Goal: Information Seeking & Learning: Check status

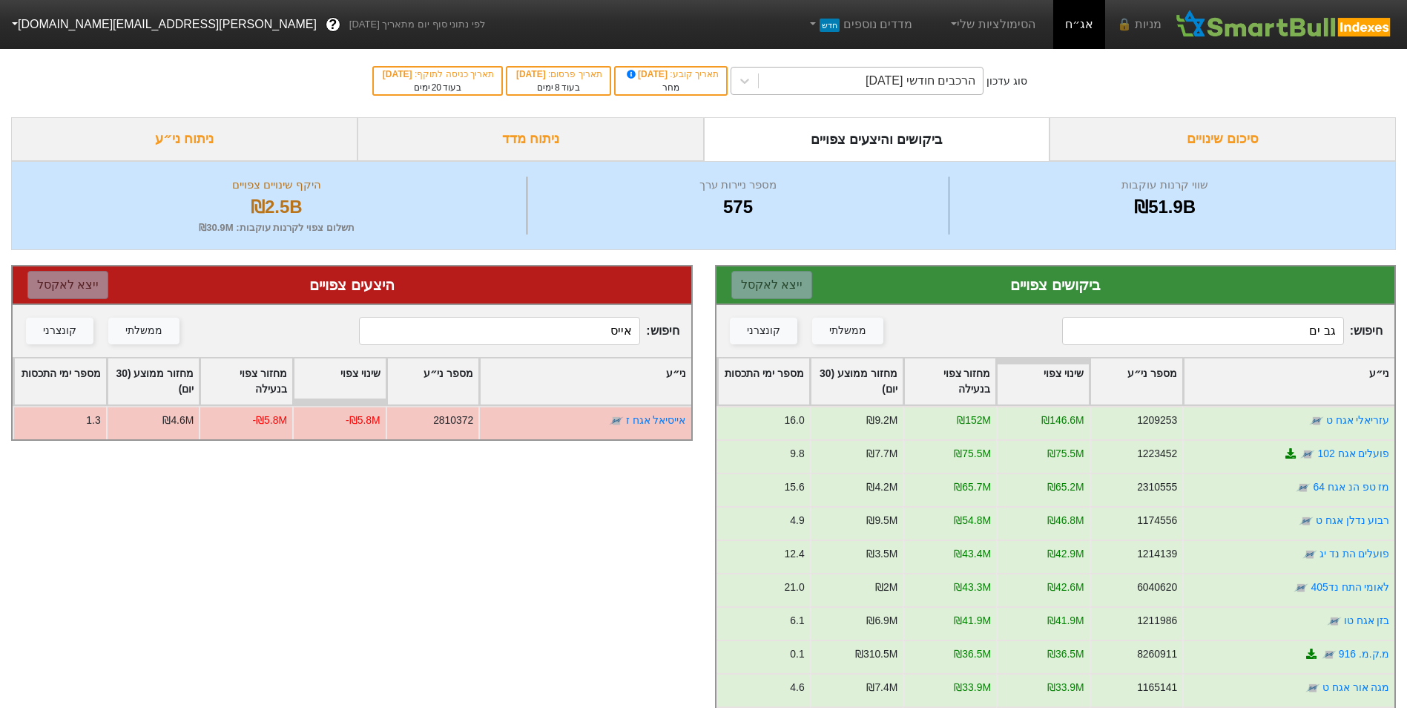
click at [877, 78] on div "הרכבים חודשי [DATE]" at bounding box center [921, 81] width 110 height 18
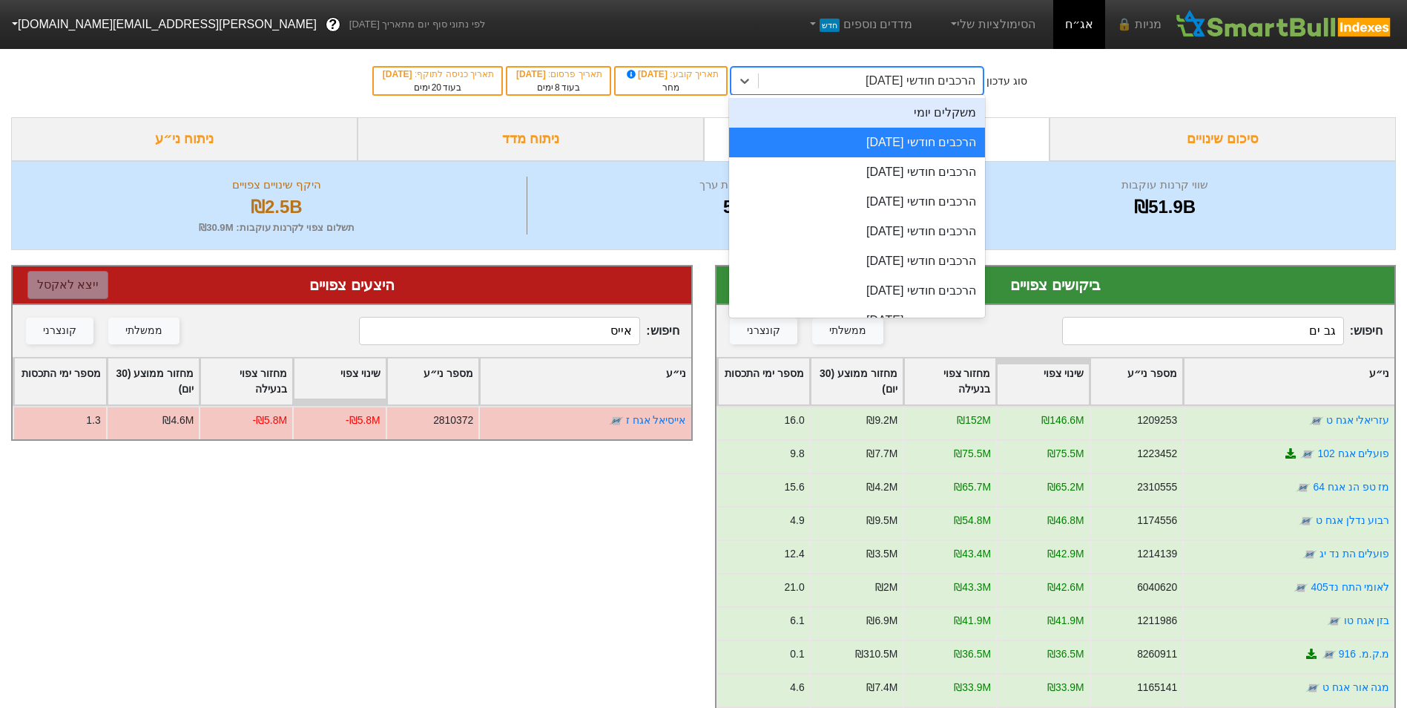
click at [910, 126] on div "משקלים יומי" at bounding box center [857, 113] width 256 height 30
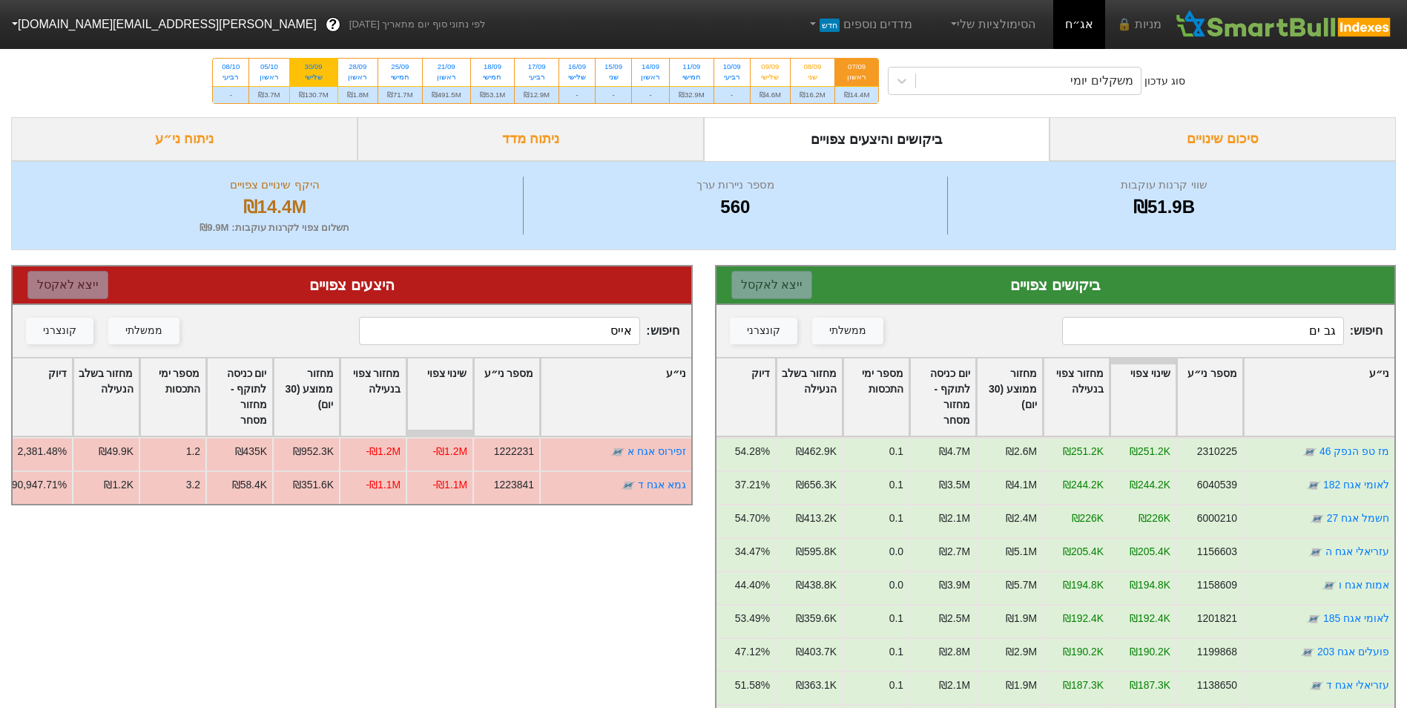
click at [315, 88] on div "₪130.7M" at bounding box center [313, 94] width 47 height 17
click at [314, 68] on input "30/09 שלישי ₪130.7M" at bounding box center [309, 64] width 10 height 10
radio input "true"
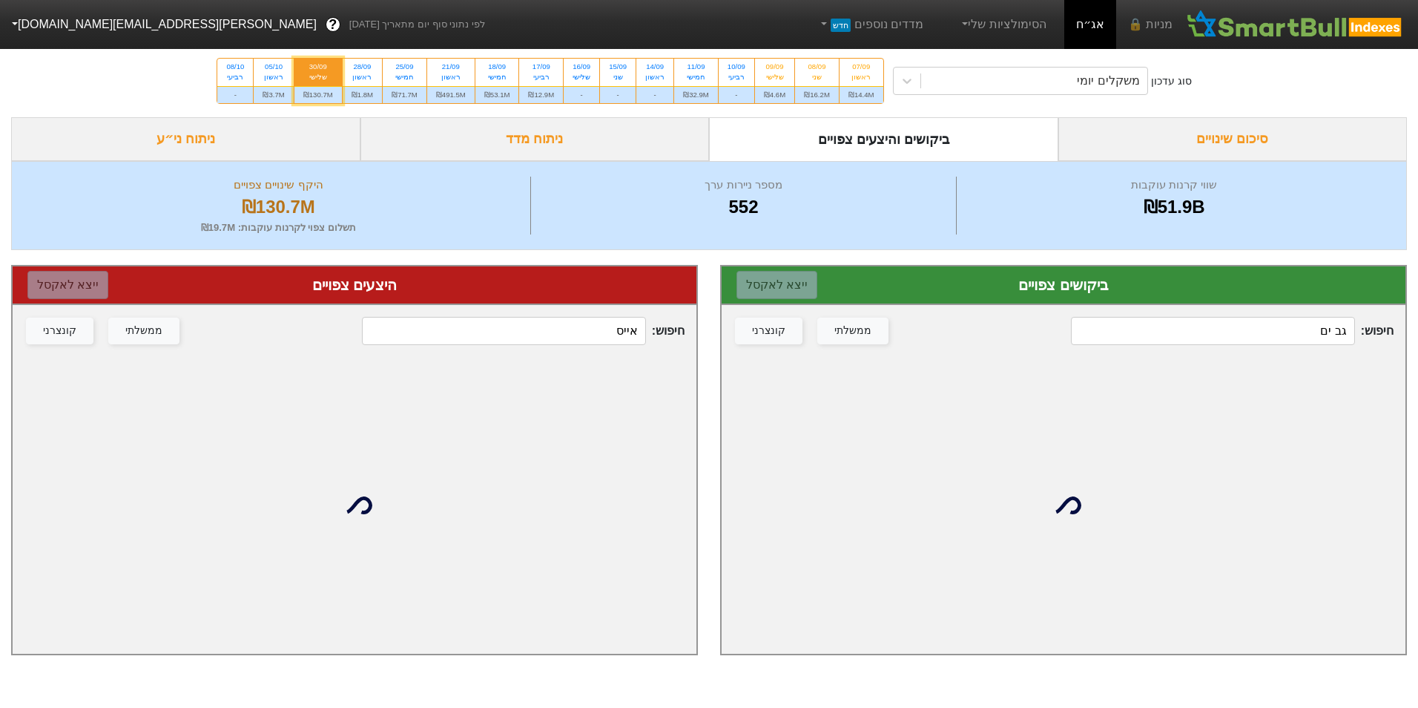
click at [1275, 325] on input "גב ים" at bounding box center [1212, 331] width 283 height 28
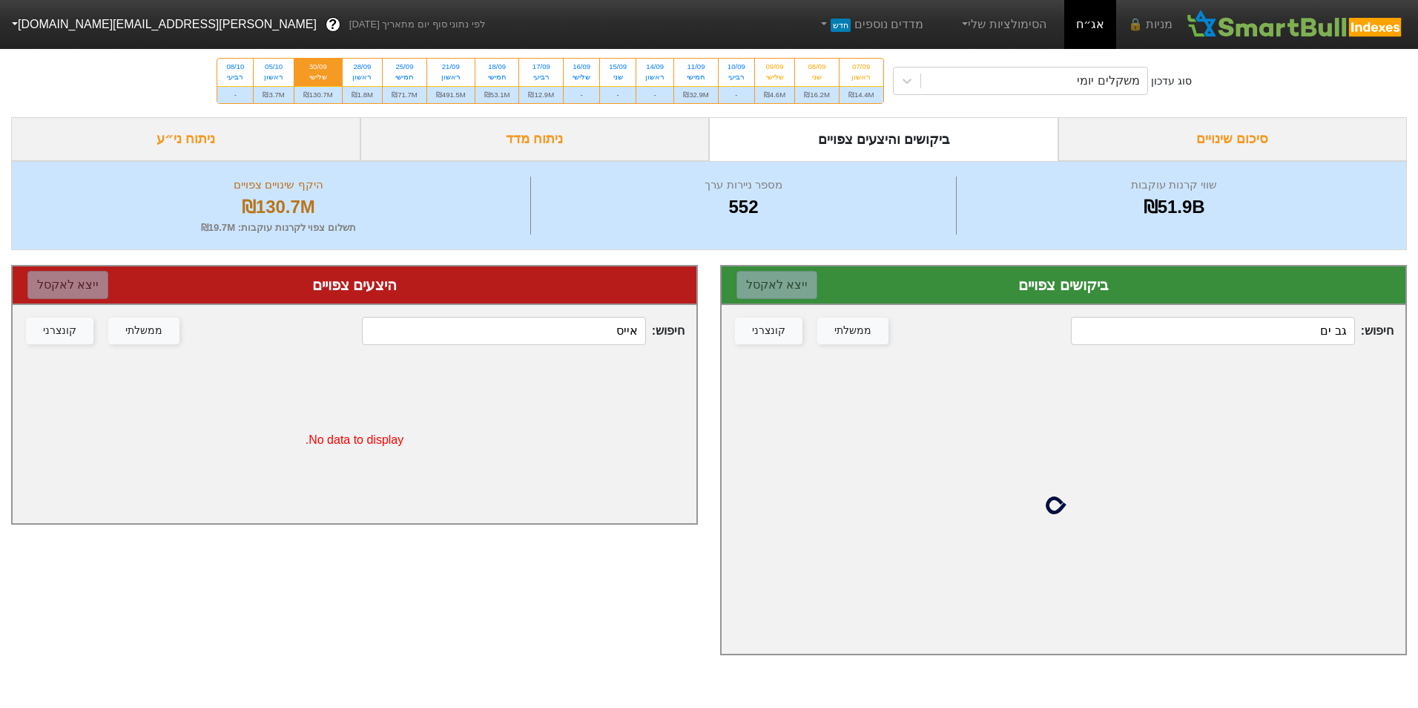
click at [1275, 325] on input "גב ים" at bounding box center [1212, 331] width 283 height 28
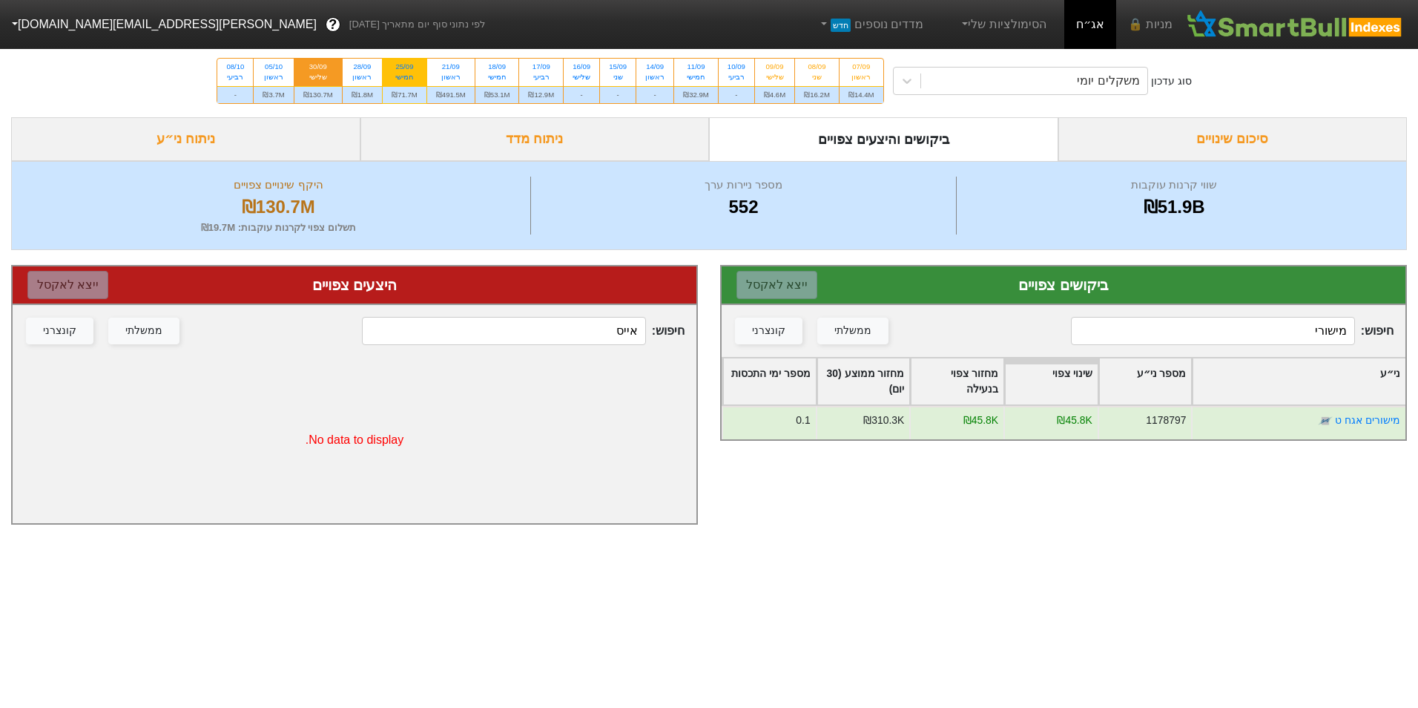
type input "מישורי"
click at [407, 96] on div "₪71.7M" at bounding box center [405, 94] width 44 height 17
click at [404, 68] on input "25/09 חמישי ₪71.7M" at bounding box center [400, 64] width 10 height 10
radio input "true"
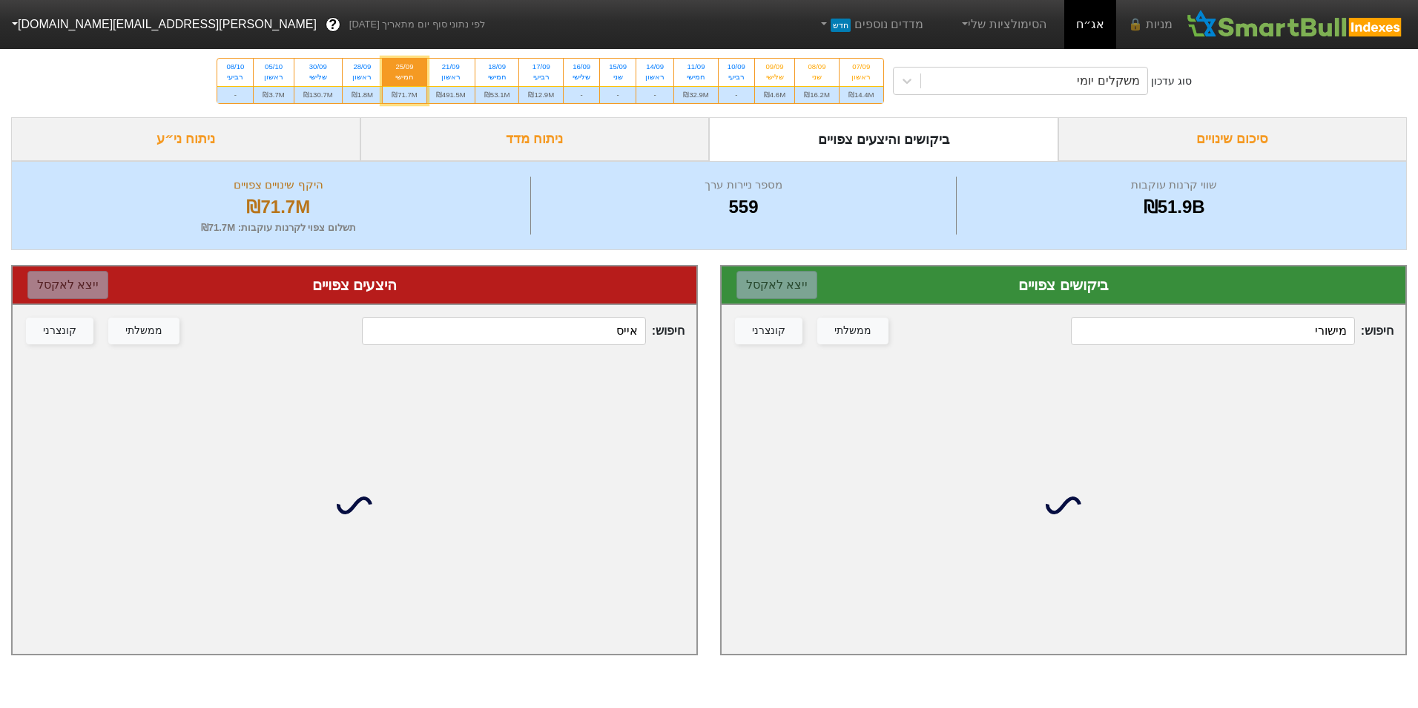
click at [1267, 336] on input "מישורי" at bounding box center [1212, 331] width 283 height 28
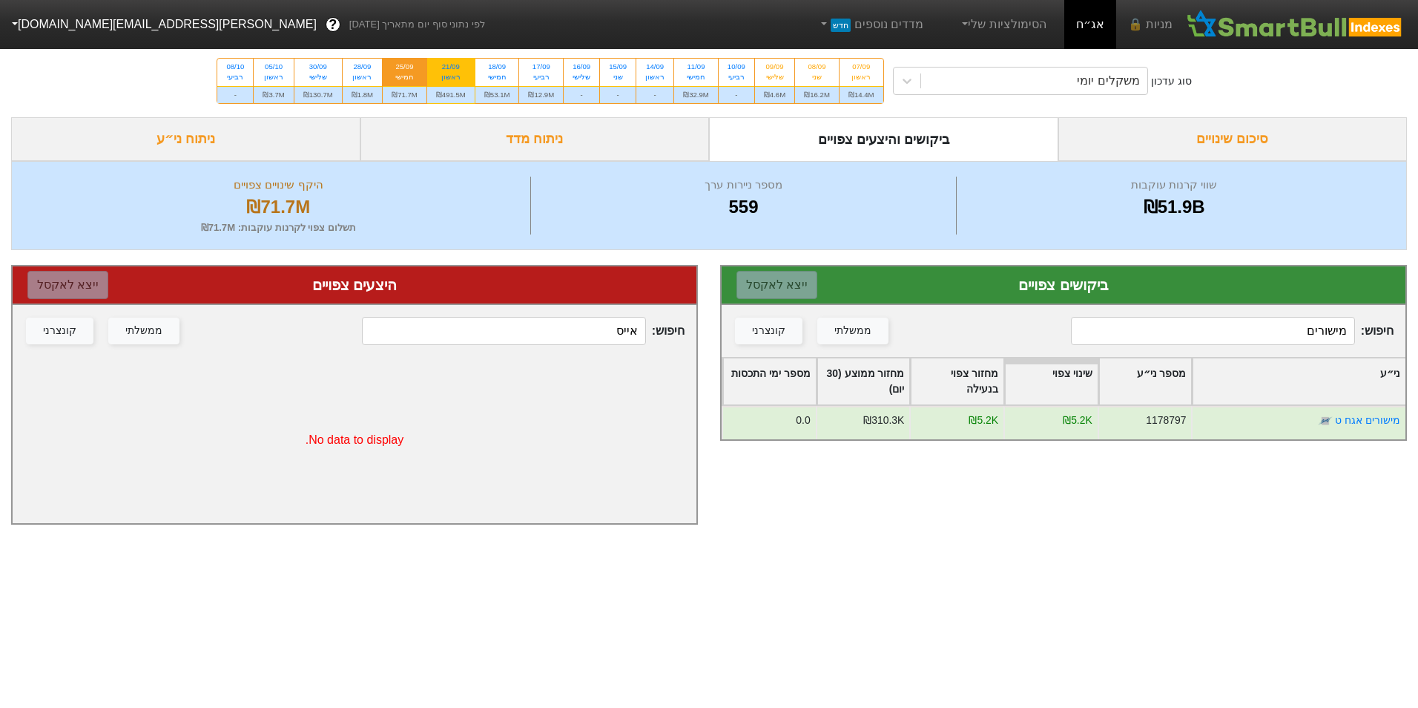
type input "מישורים"
click at [457, 94] on div "₪491.5M" at bounding box center [450, 94] width 47 height 17
click at [451, 68] on input "21/09 ראשון ₪491.5M" at bounding box center [446, 64] width 10 height 10
radio input "true"
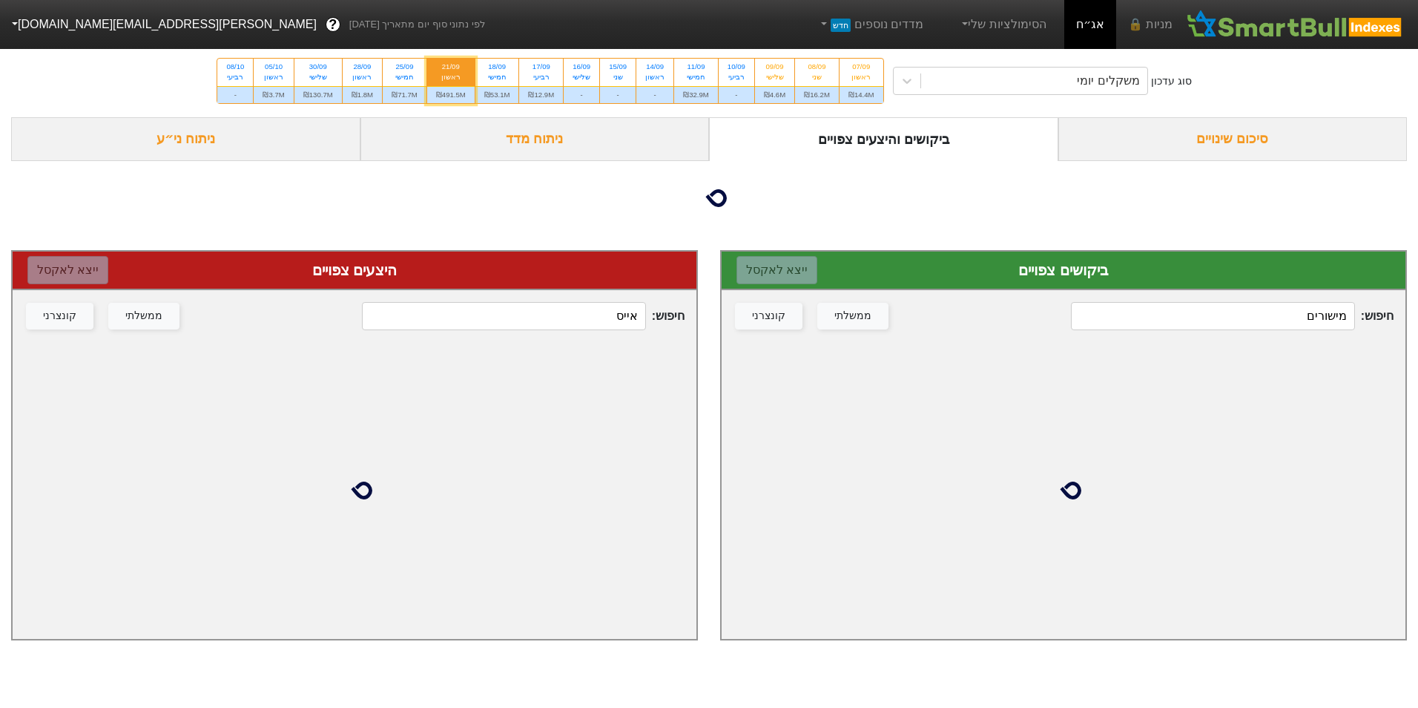
click at [1257, 324] on input "מישורים" at bounding box center [1212, 316] width 283 height 28
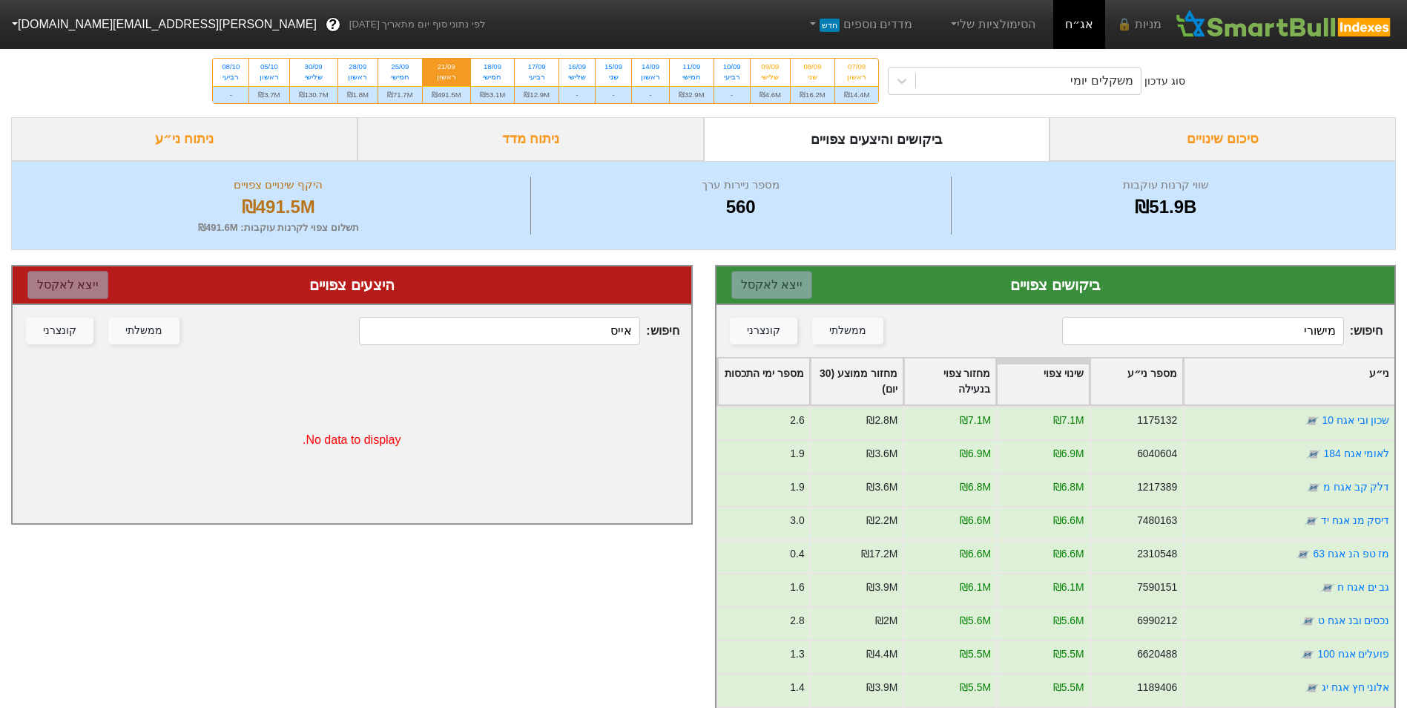
type input "מישורים"
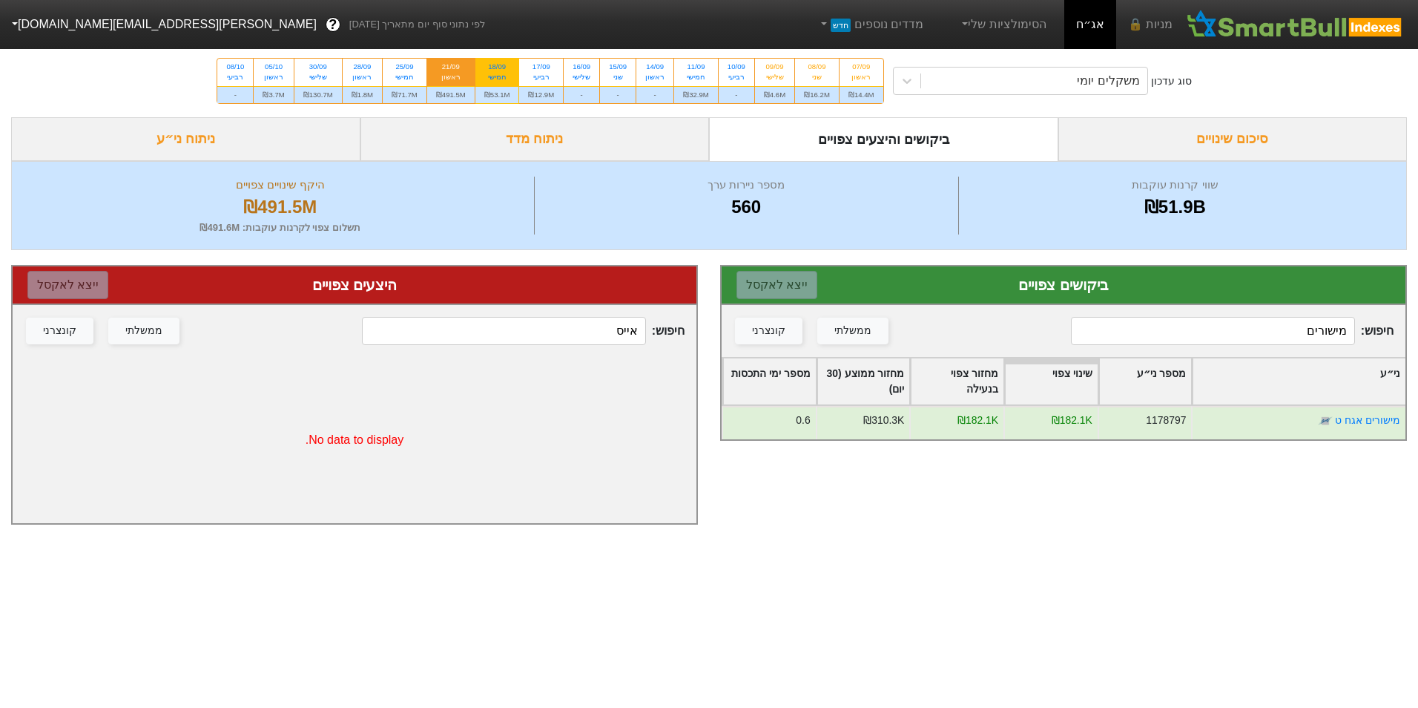
click at [511, 94] on div "₪53.1M" at bounding box center [498, 94] width 44 height 17
click at [497, 68] on input "18/09 חמישי ₪53.1M" at bounding box center [492, 64] width 10 height 10
radio input "true"
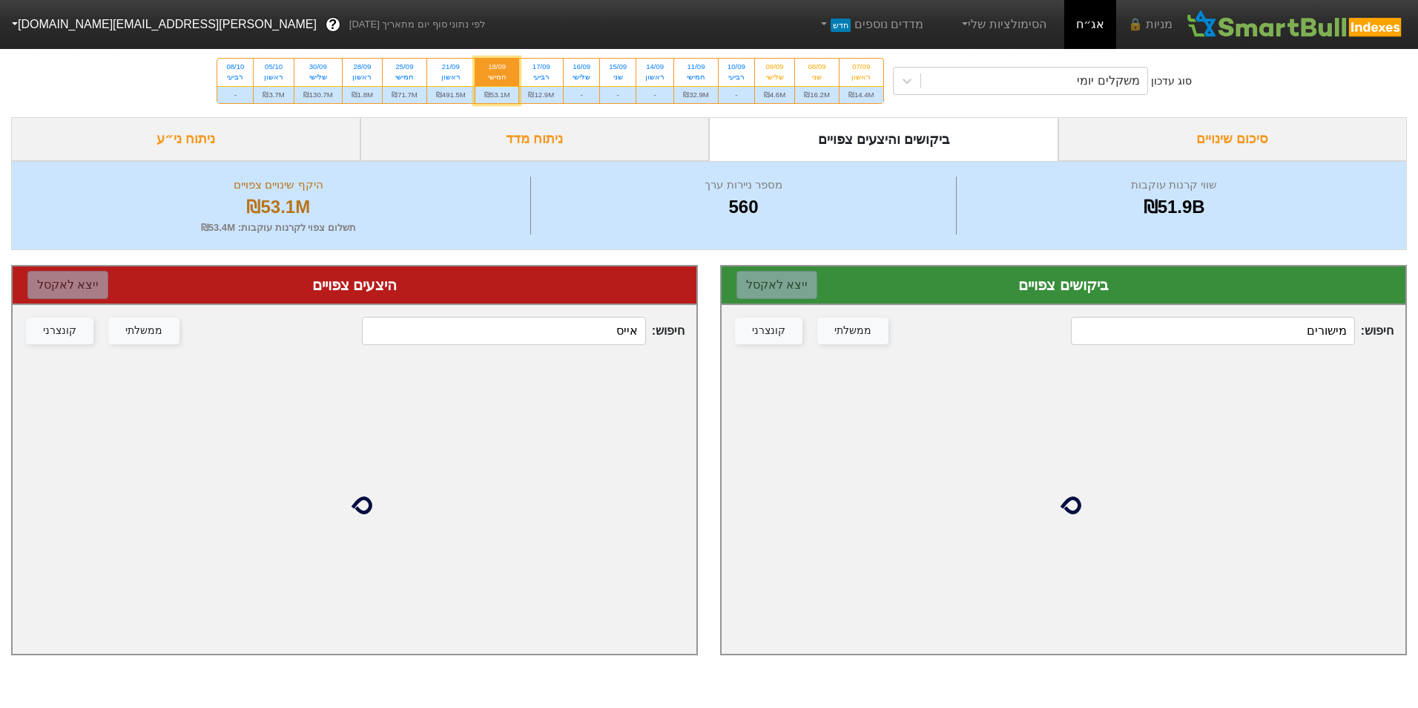
click at [1295, 329] on input "מישורים" at bounding box center [1212, 331] width 283 height 28
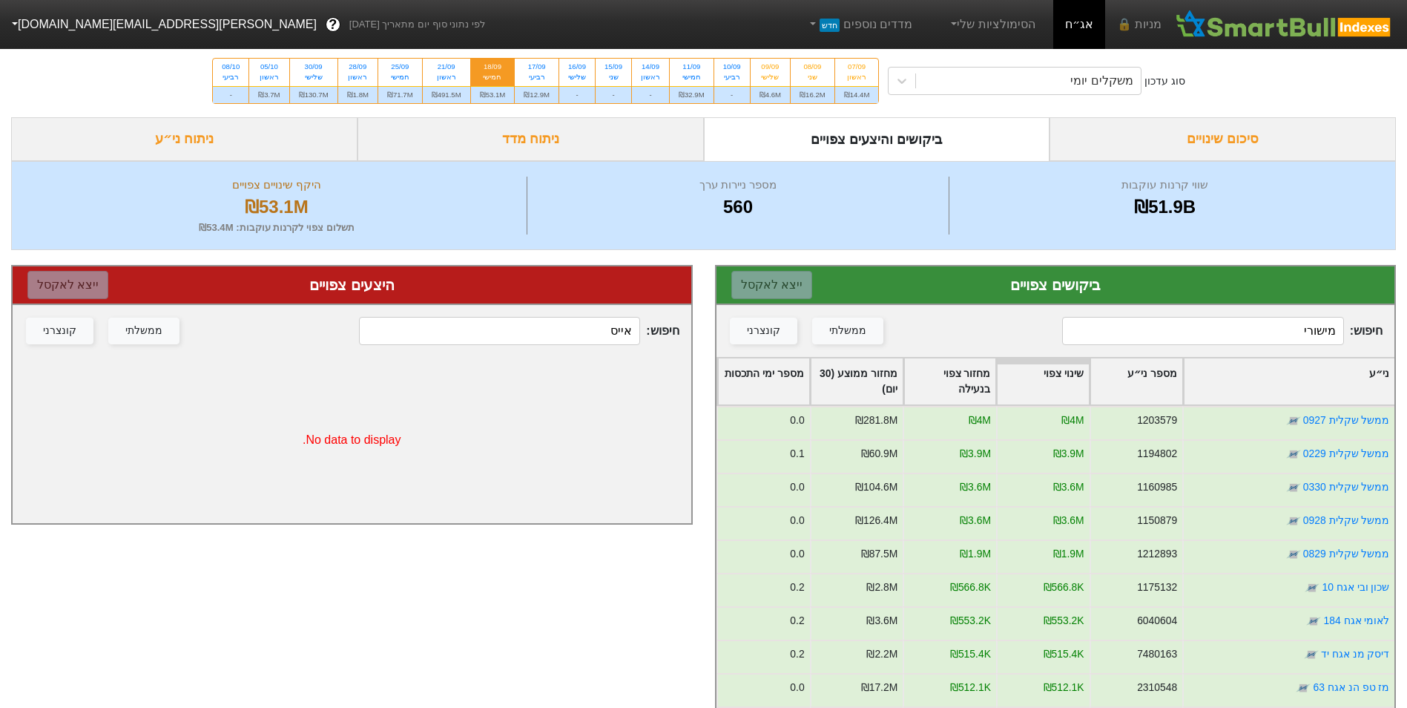
type input "מישורים"
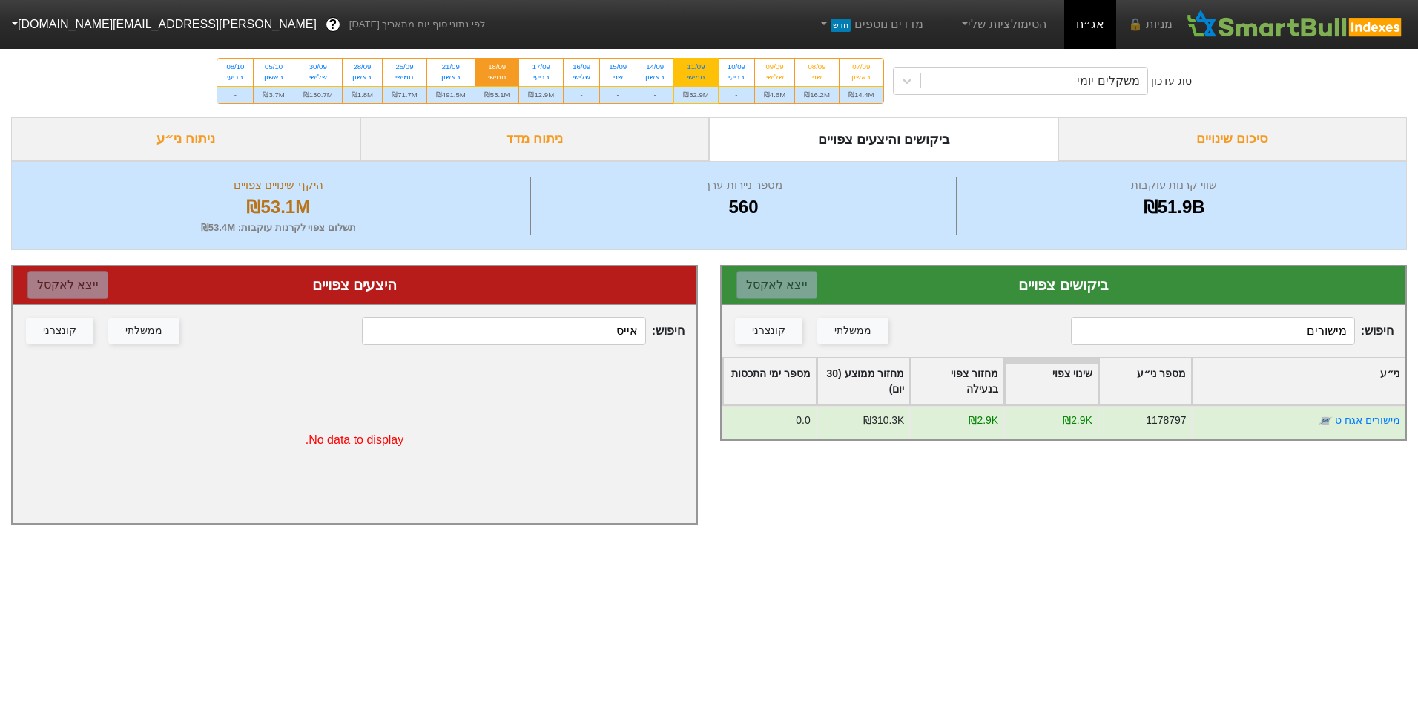
click at [700, 93] on div "₪32.9M" at bounding box center [696, 94] width 44 height 17
click at [697, 68] on input "11/09 חמישי ₪32.9M" at bounding box center [692, 64] width 10 height 10
radio input "true"
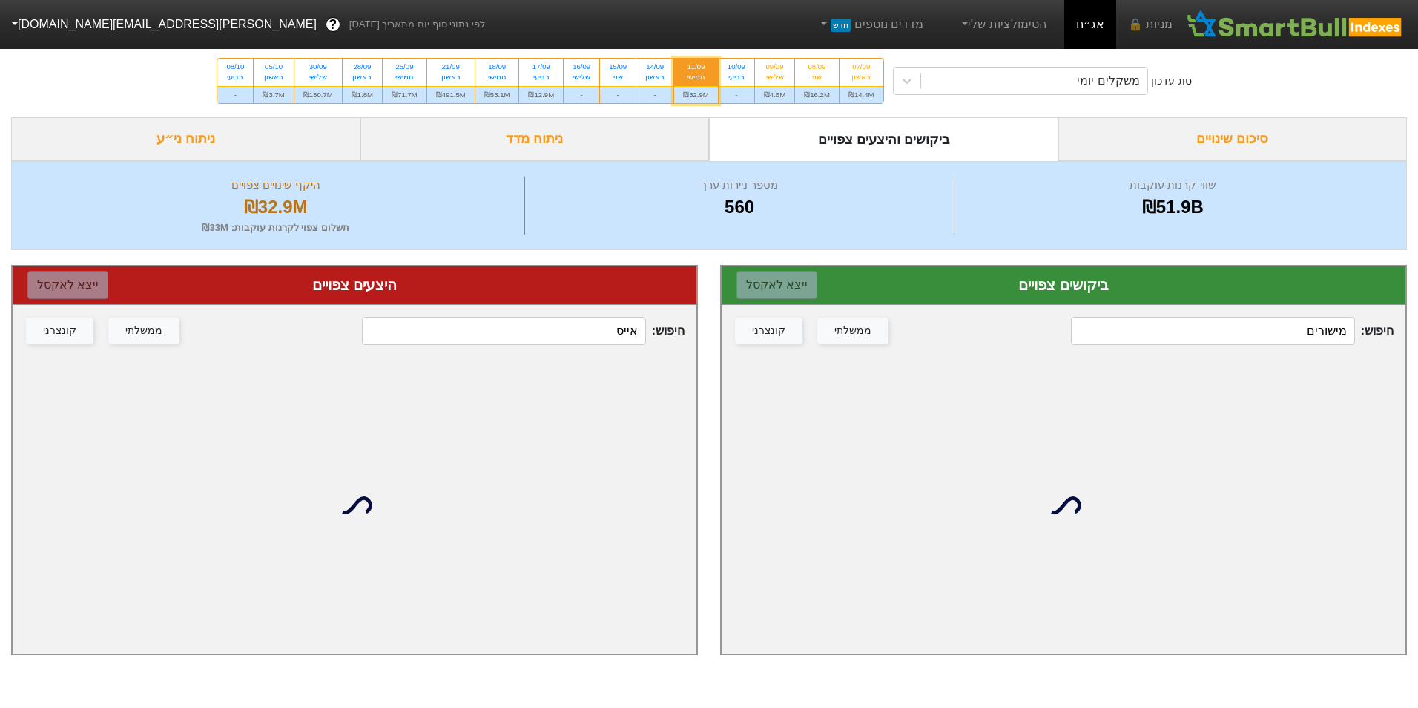
click at [1295, 326] on input "מישורים" at bounding box center [1212, 331] width 283 height 28
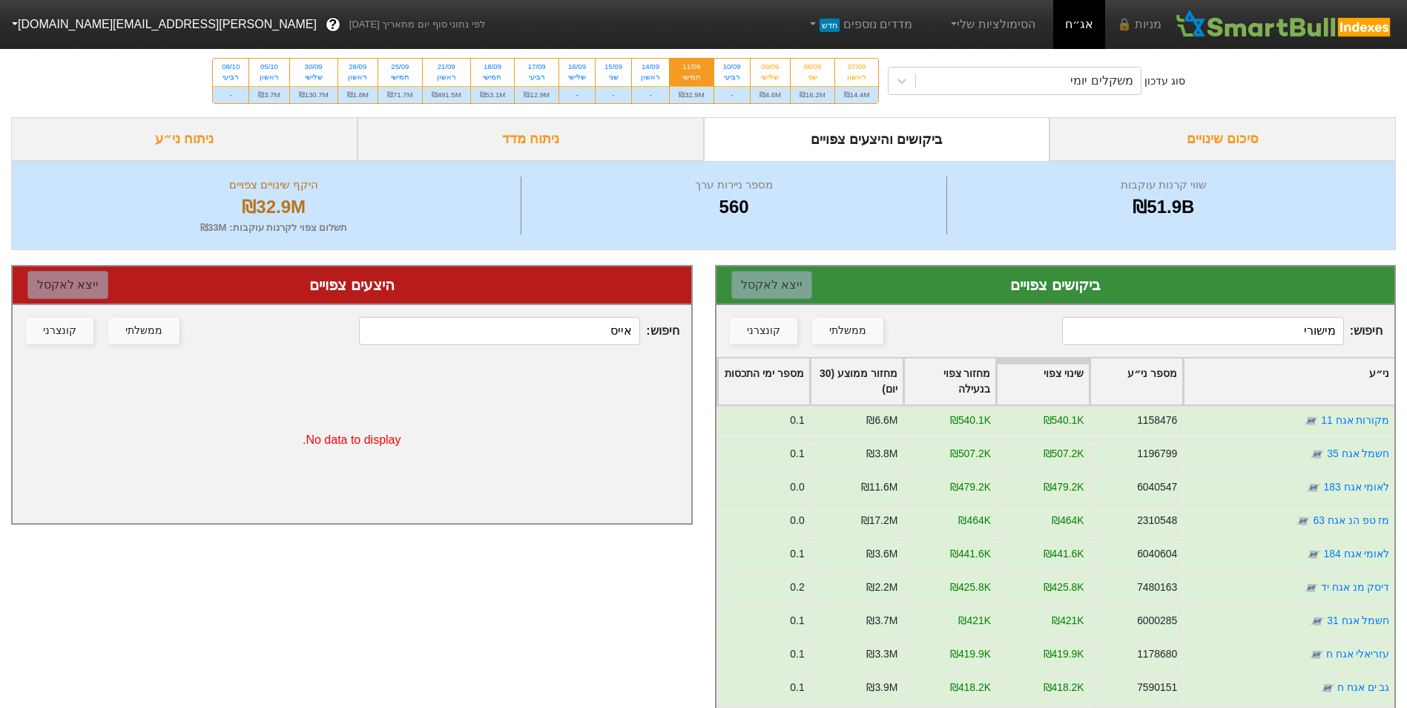
type input "מישורים"
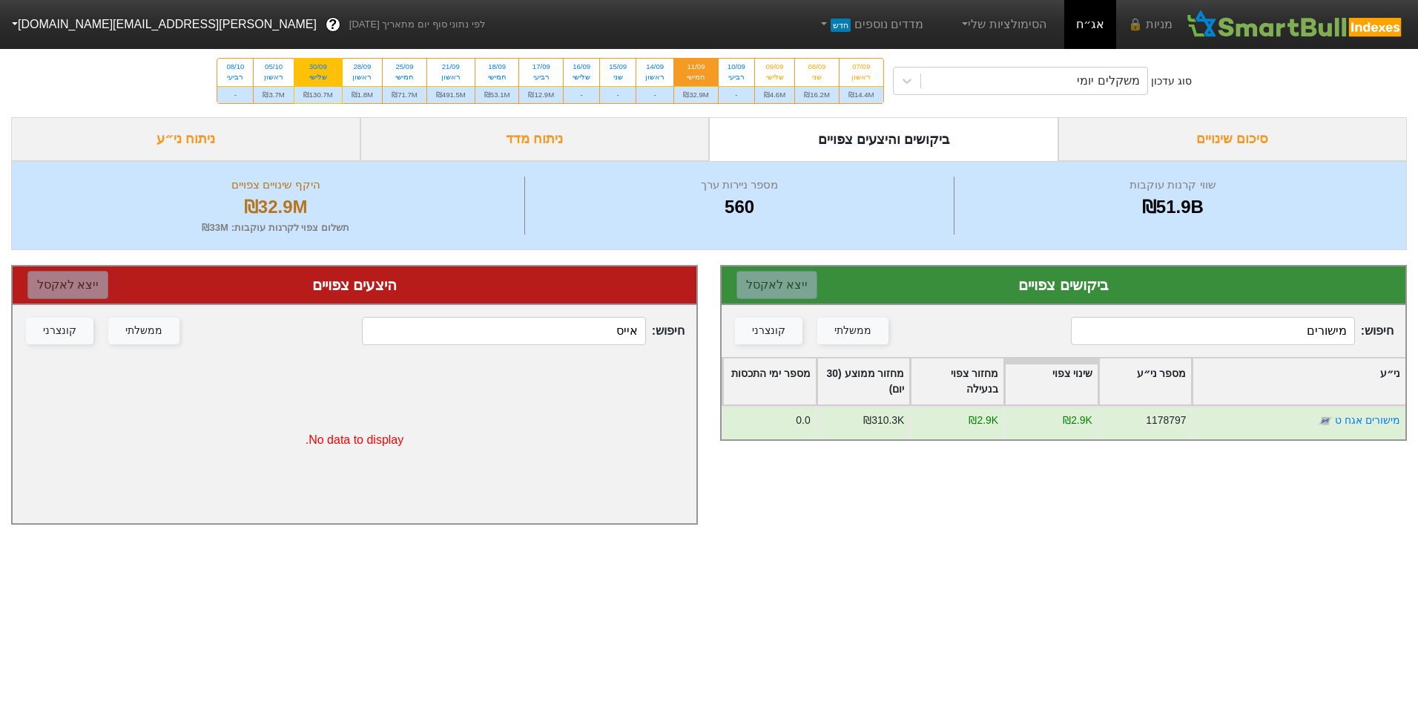
click at [306, 92] on div "₪130.7M" at bounding box center [318, 94] width 47 height 17
click at [309, 68] on input "30/09 שלישי ₪130.7M" at bounding box center [314, 64] width 10 height 10
radio input "true"
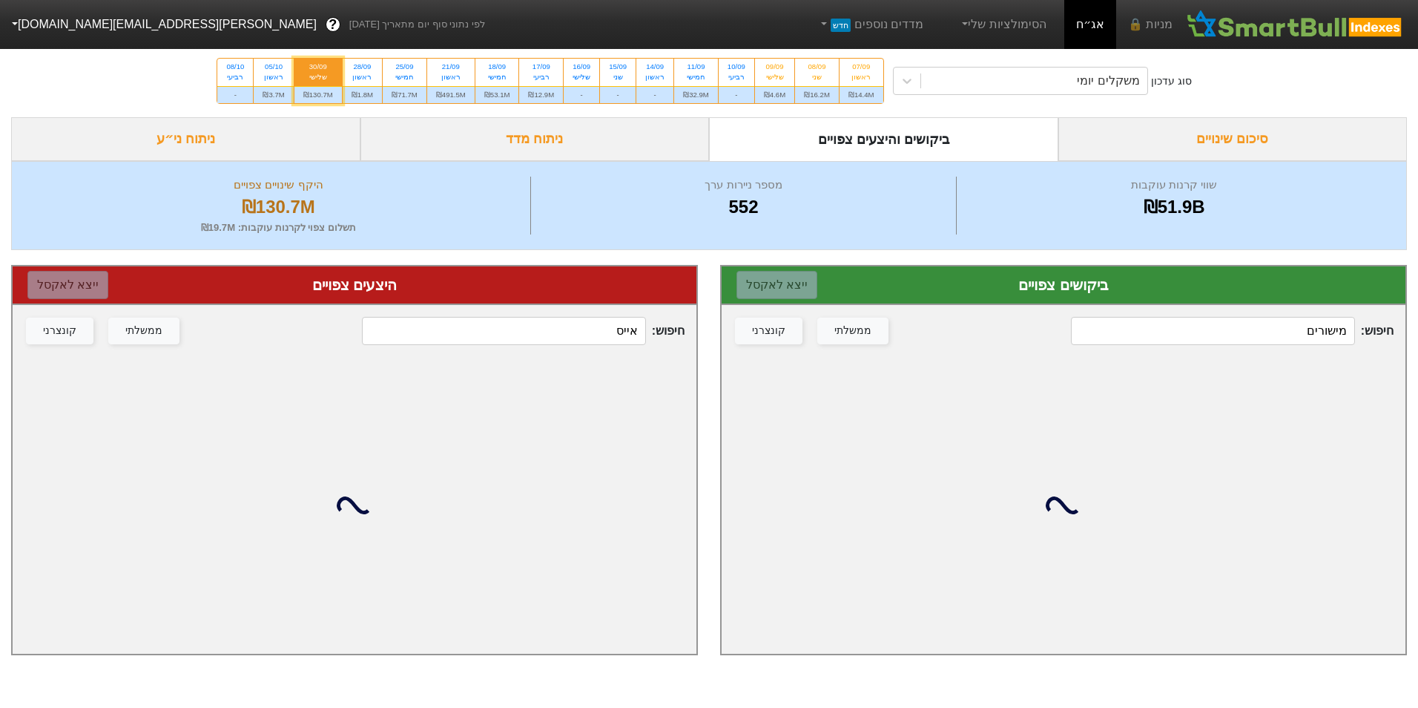
click at [1269, 335] on input "מישורים" at bounding box center [1212, 331] width 283 height 28
drag, startPoint x: 1269, startPoint y: 335, endPoint x: 1259, endPoint y: 330, distance: 11.3
click at [1269, 334] on input "מישורים" at bounding box center [1212, 331] width 283 height 28
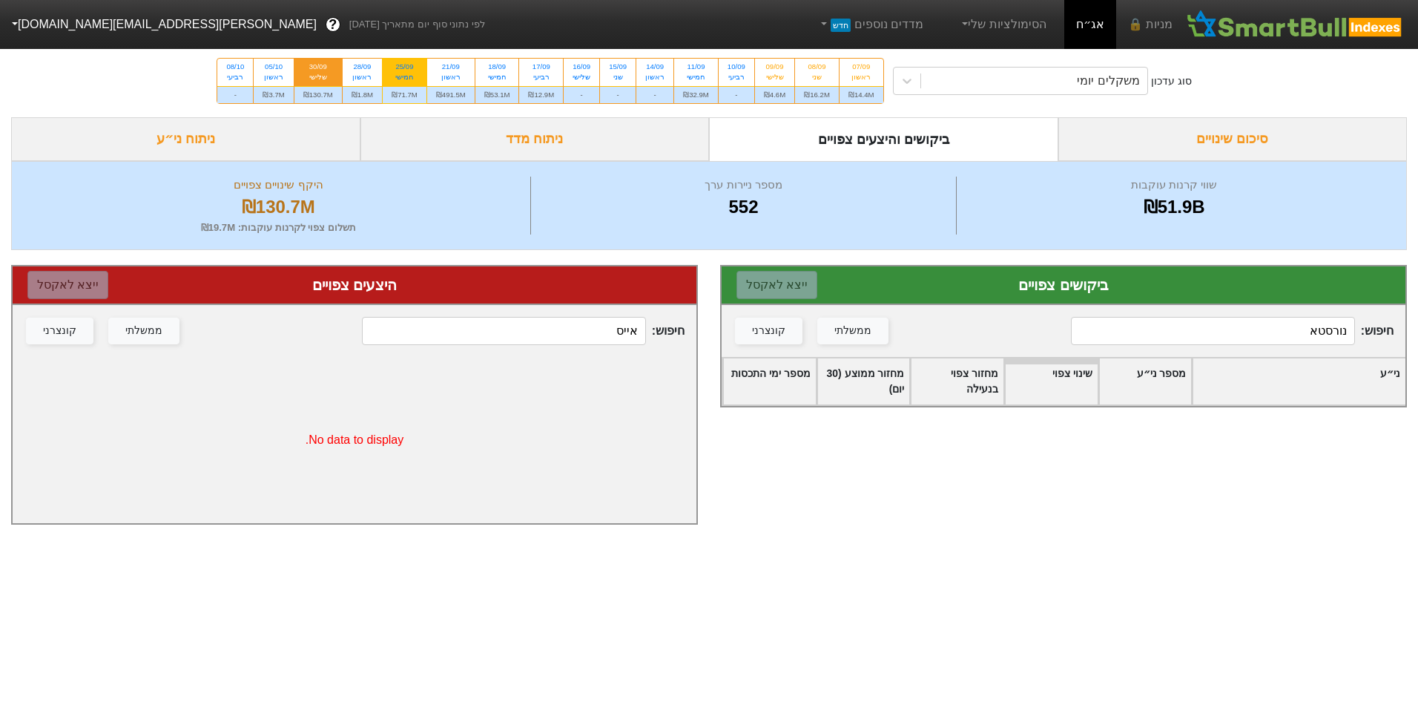
type input "נורסטא"
drag, startPoint x: 412, startPoint y: 88, endPoint x: 674, endPoint y: 153, distance: 270.6
click at [412, 87] on div "₪71.7M" at bounding box center [405, 94] width 44 height 17
click at [404, 68] on input "25/09 חמישי ₪71.7M" at bounding box center [400, 64] width 10 height 10
radio input "true"
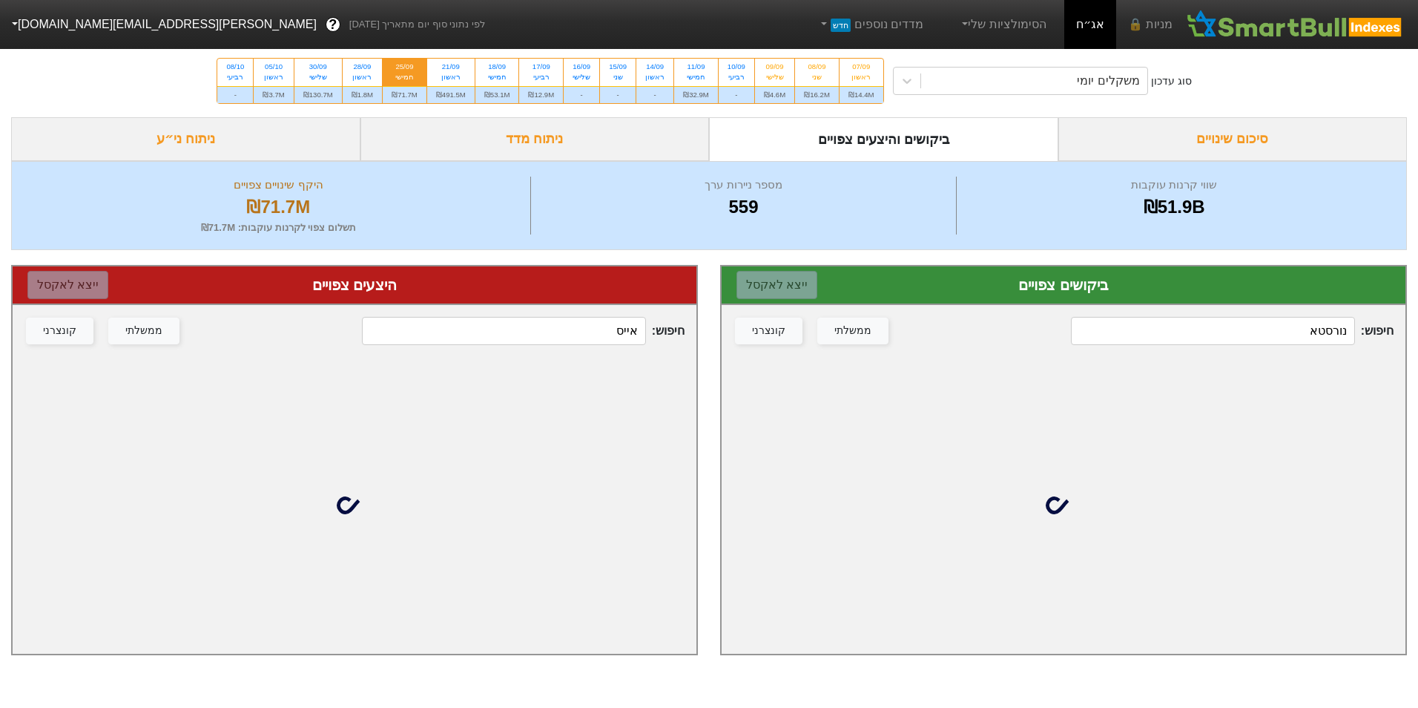
click at [1214, 330] on input "נורסטא" at bounding box center [1212, 331] width 283 height 28
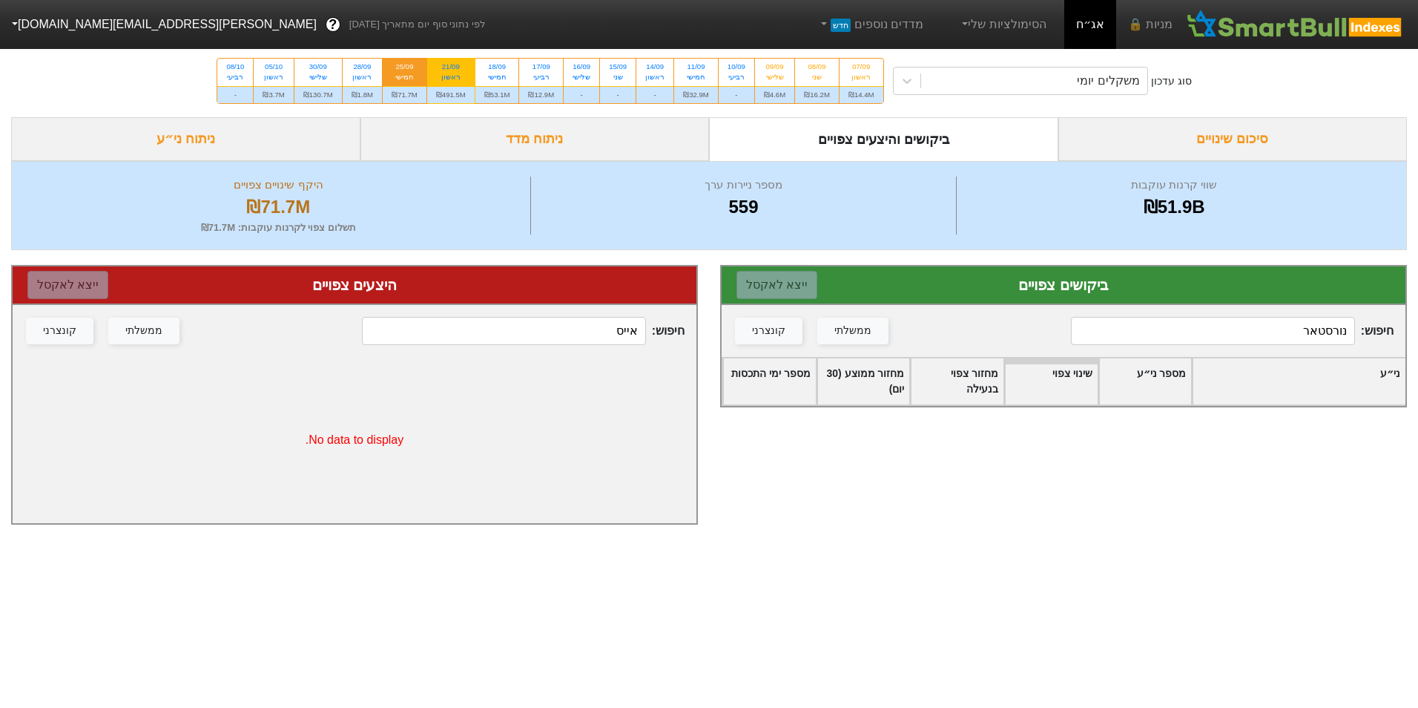
type input "נורסטאר"
click at [464, 84] on div "21/09 ראשון" at bounding box center [450, 72] width 47 height 27
click at [451, 68] on input "21/09 ראשון ₪491.5M" at bounding box center [446, 64] width 10 height 10
radio input "true"
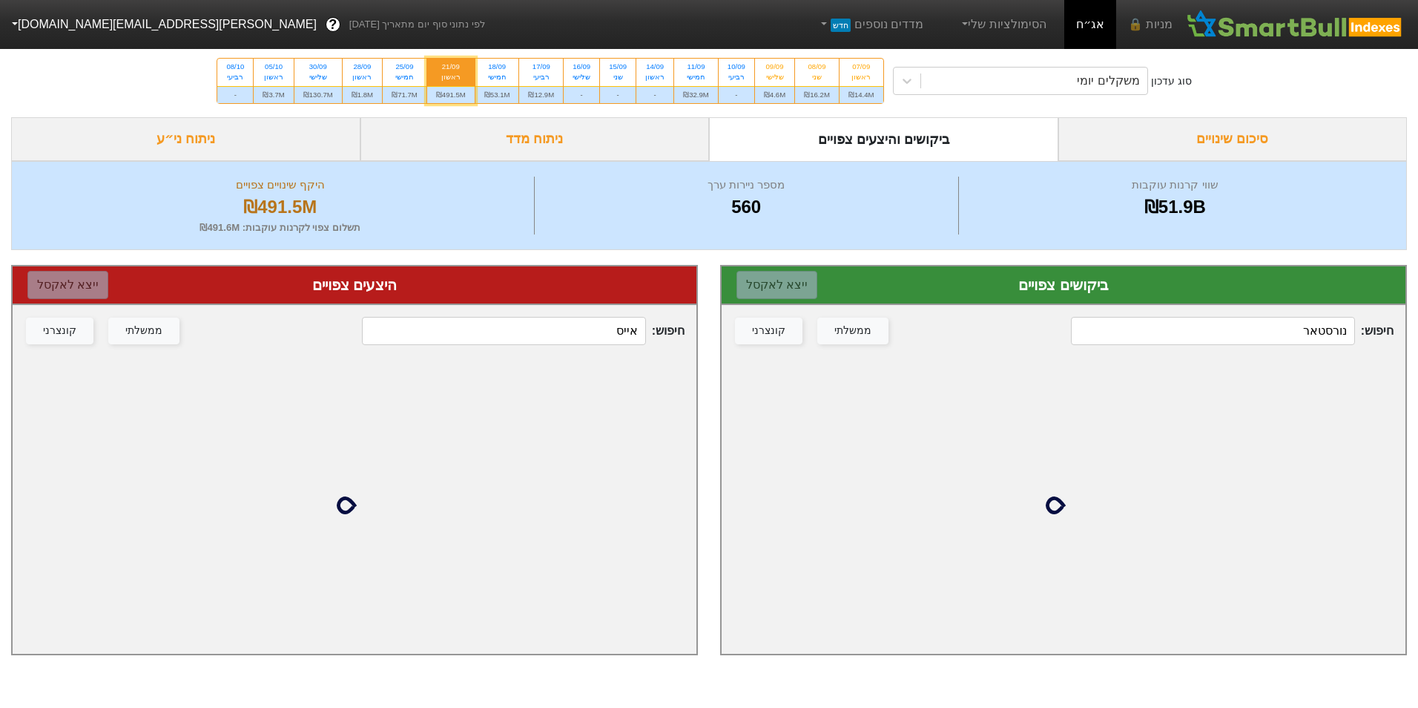
click at [1274, 330] on input "נורסטאר" at bounding box center [1212, 331] width 283 height 28
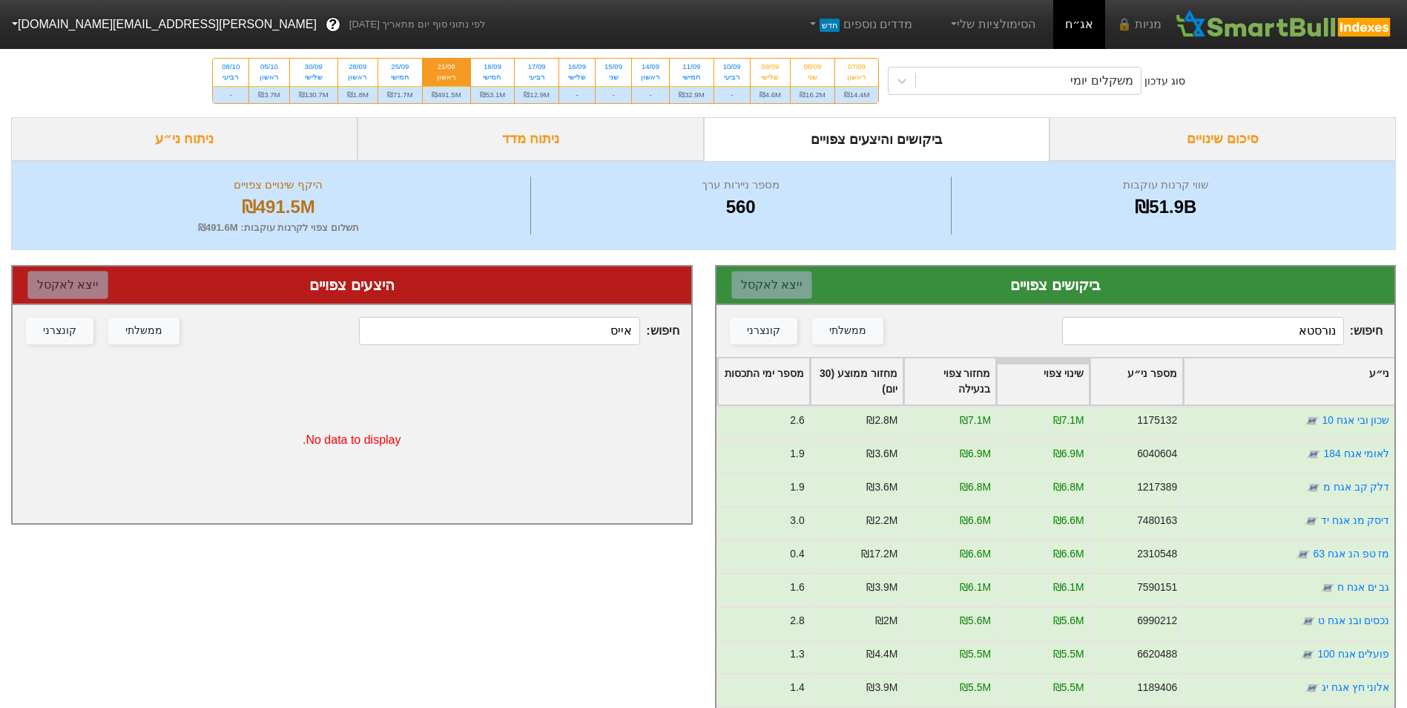
type input "נורסטאר"
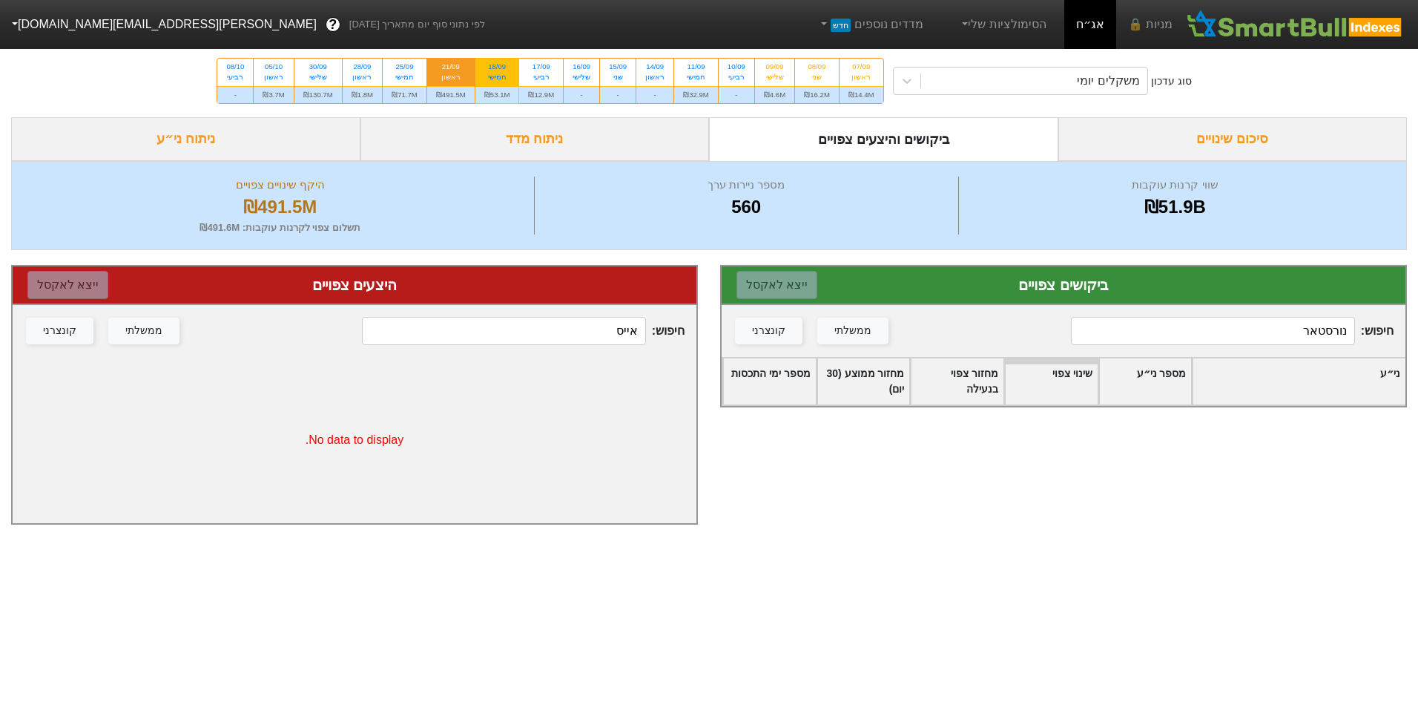
click at [506, 83] on div "18/09 חמישי" at bounding box center [498, 72] width 44 height 27
click at [497, 68] on input "18/09 חמישי ₪53.1M" at bounding box center [492, 64] width 10 height 10
radio input "true"
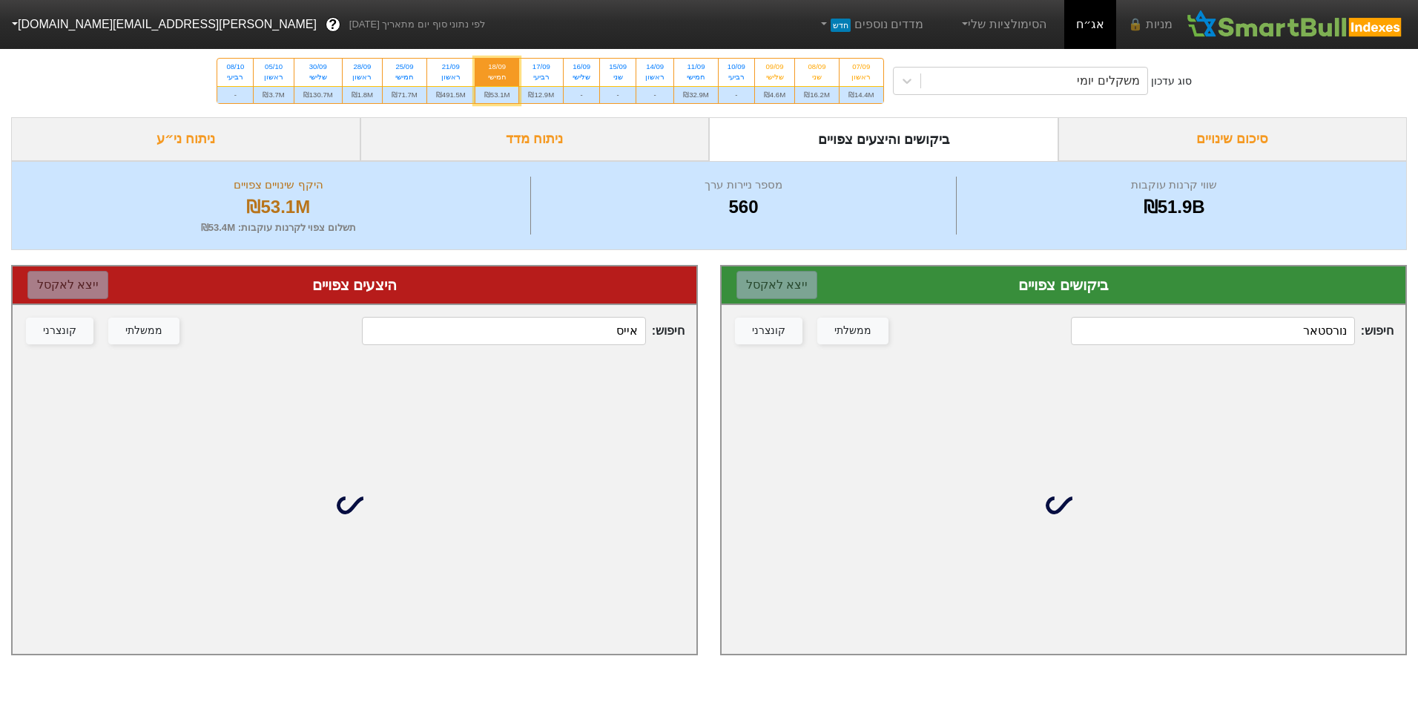
click at [1276, 332] on input "נורסטאר" at bounding box center [1212, 331] width 283 height 28
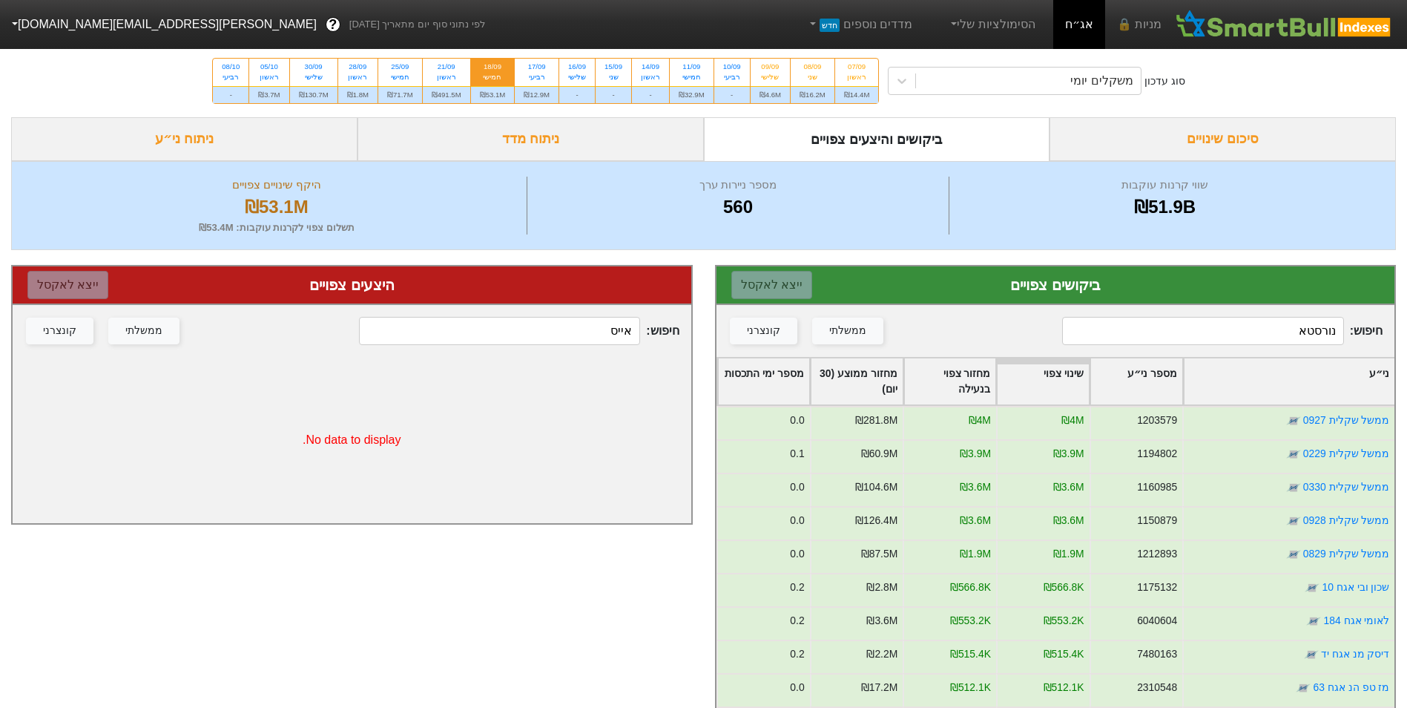
type input "נורסטאר"
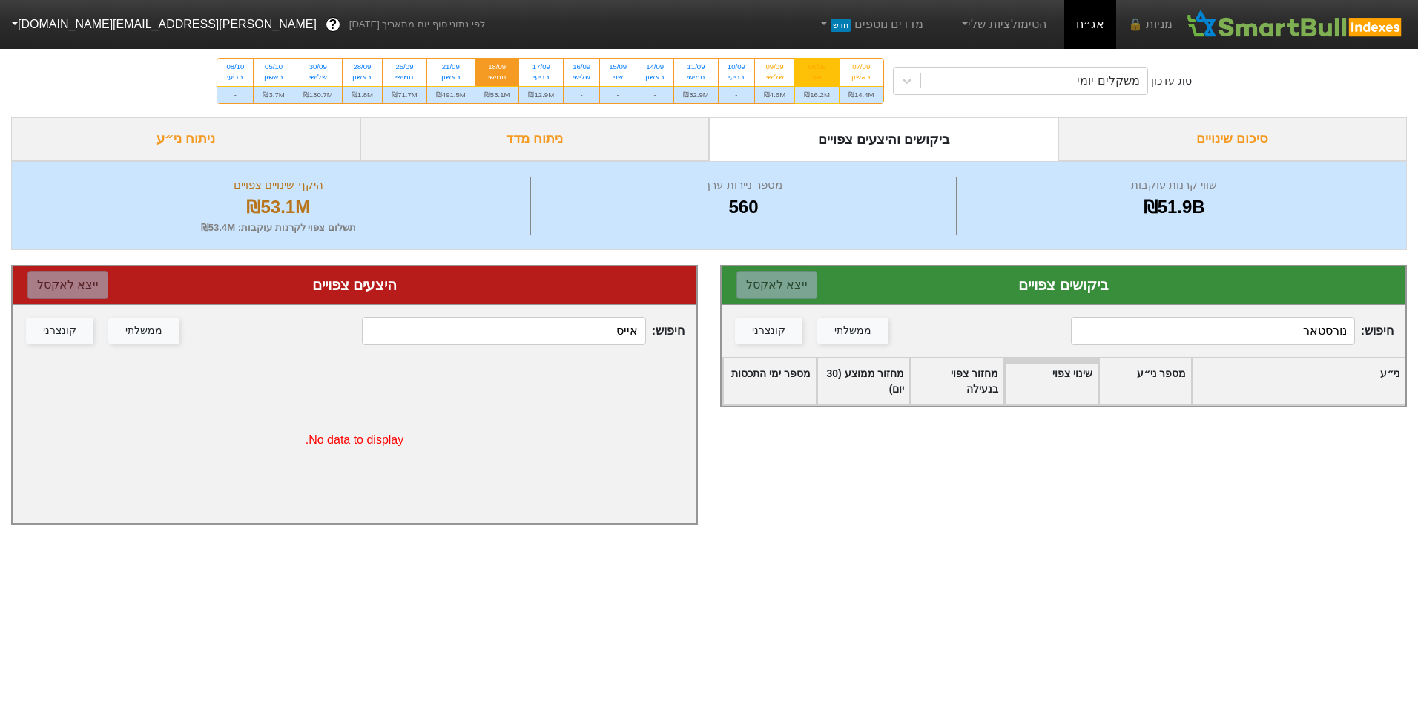
click at [805, 96] on div "₪16.2M" at bounding box center [817, 94] width 44 height 17
click at [808, 68] on input "08/09 שני ₪16.2M" at bounding box center [813, 64] width 10 height 10
radio input "true"
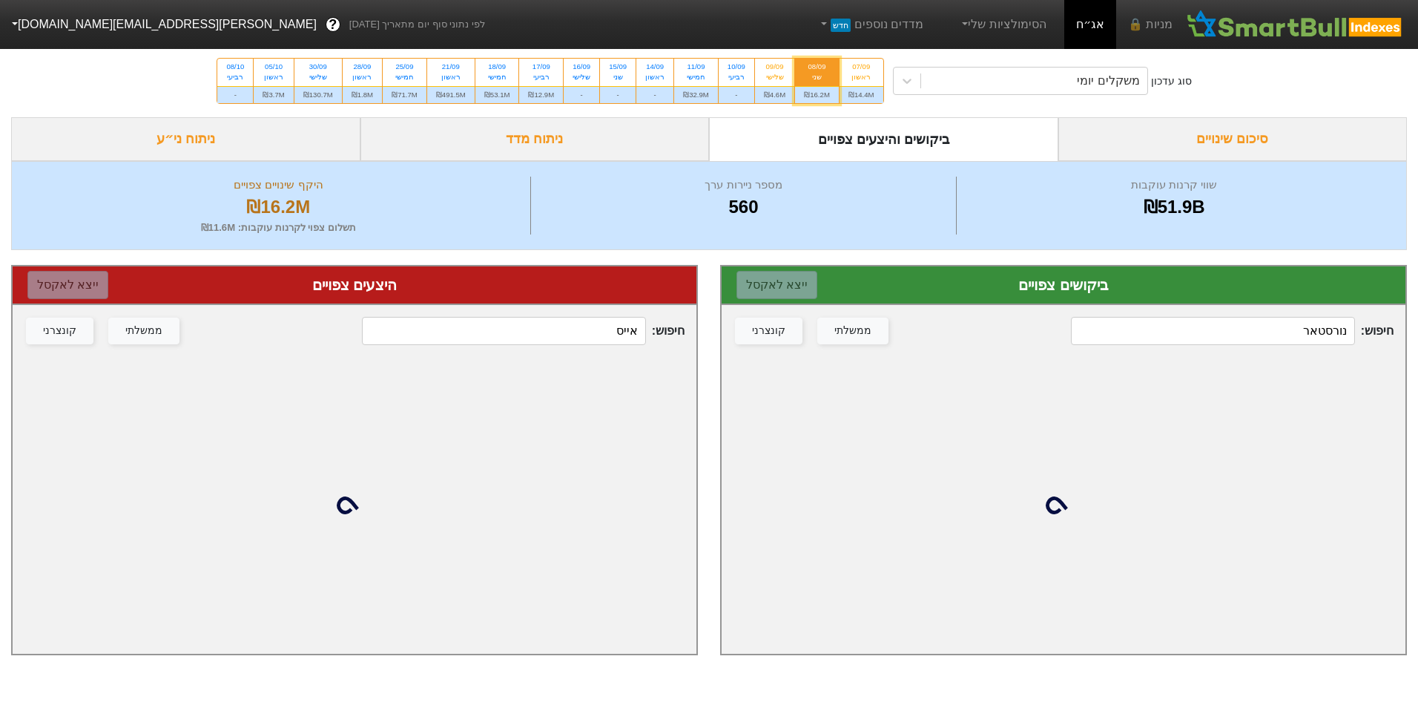
click at [1183, 325] on input "נורסטאר" at bounding box center [1212, 331] width 283 height 28
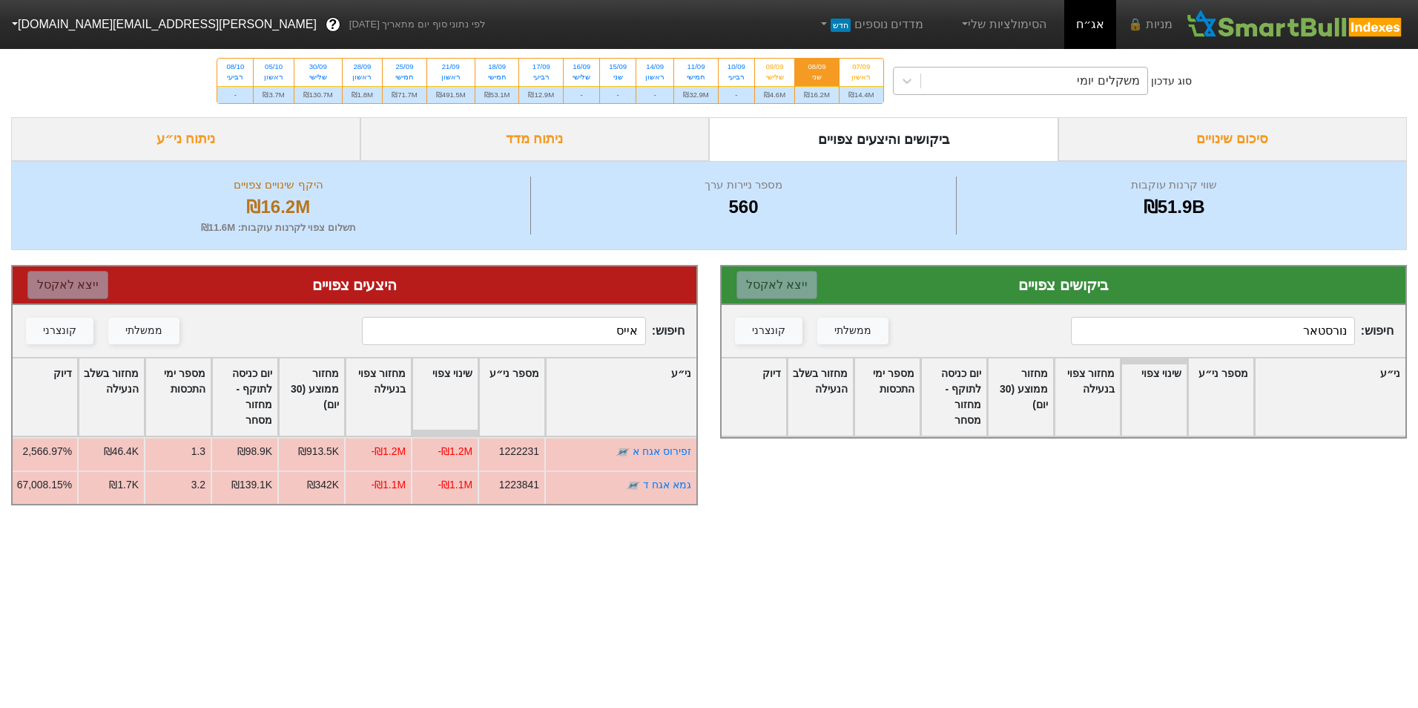
click at [938, 82] on div "משקלים יומי" at bounding box center [1034, 81] width 226 height 27
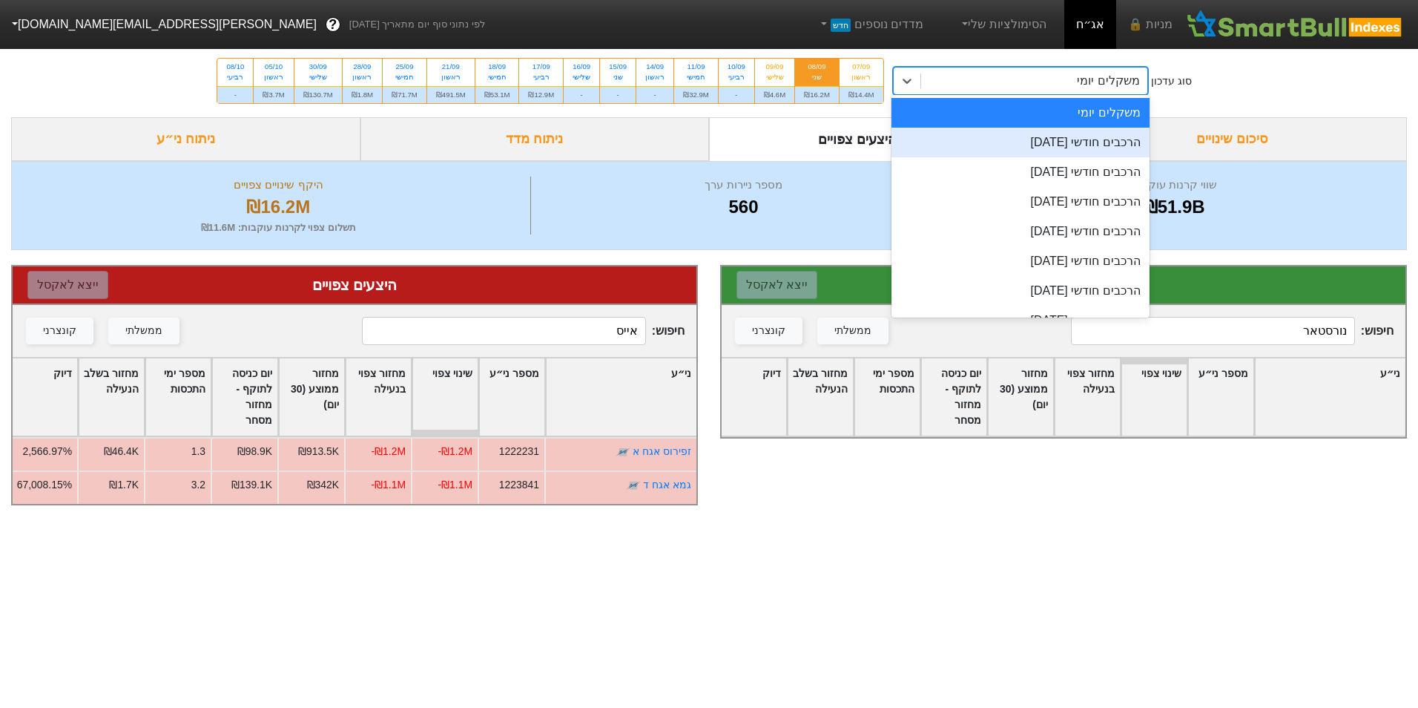
click at [970, 151] on div "הרכבים חודשי [DATE]" at bounding box center [1021, 143] width 258 height 30
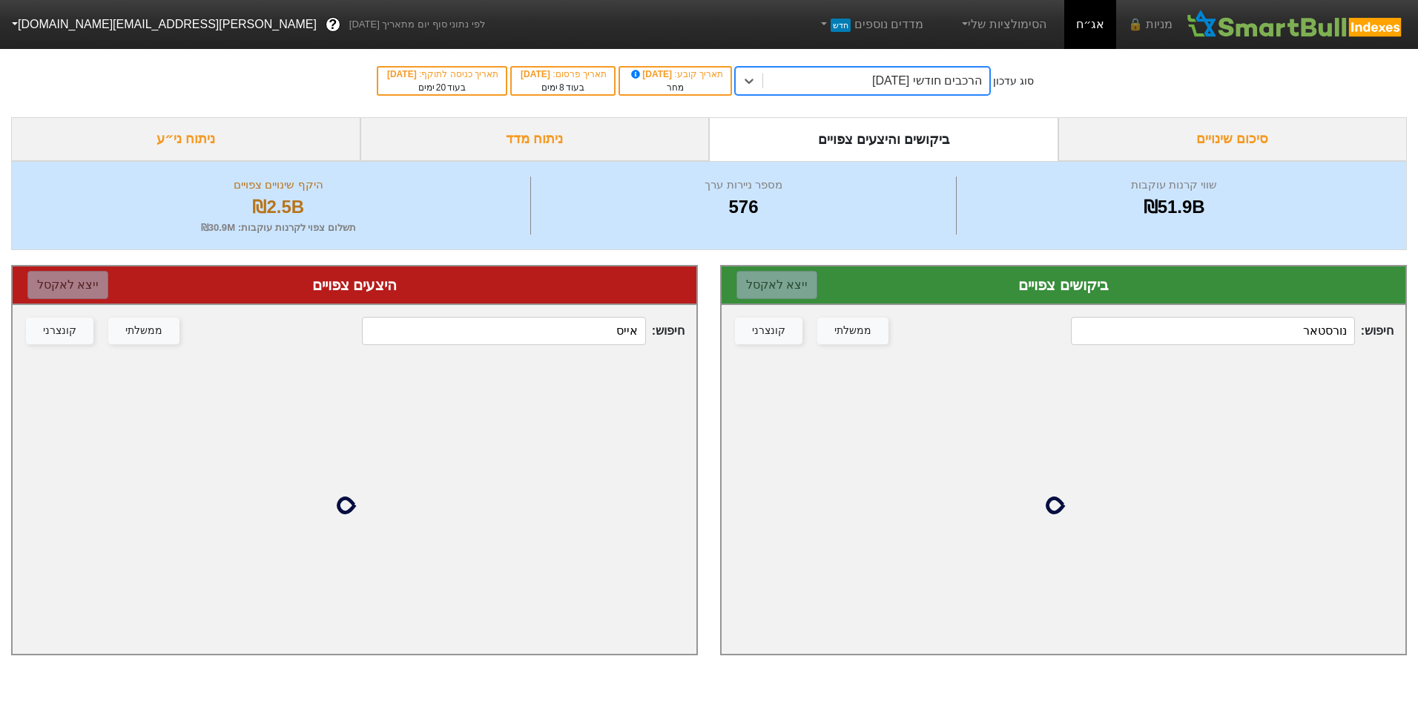
click at [1271, 335] on input "נורסטאר" at bounding box center [1212, 331] width 283 height 28
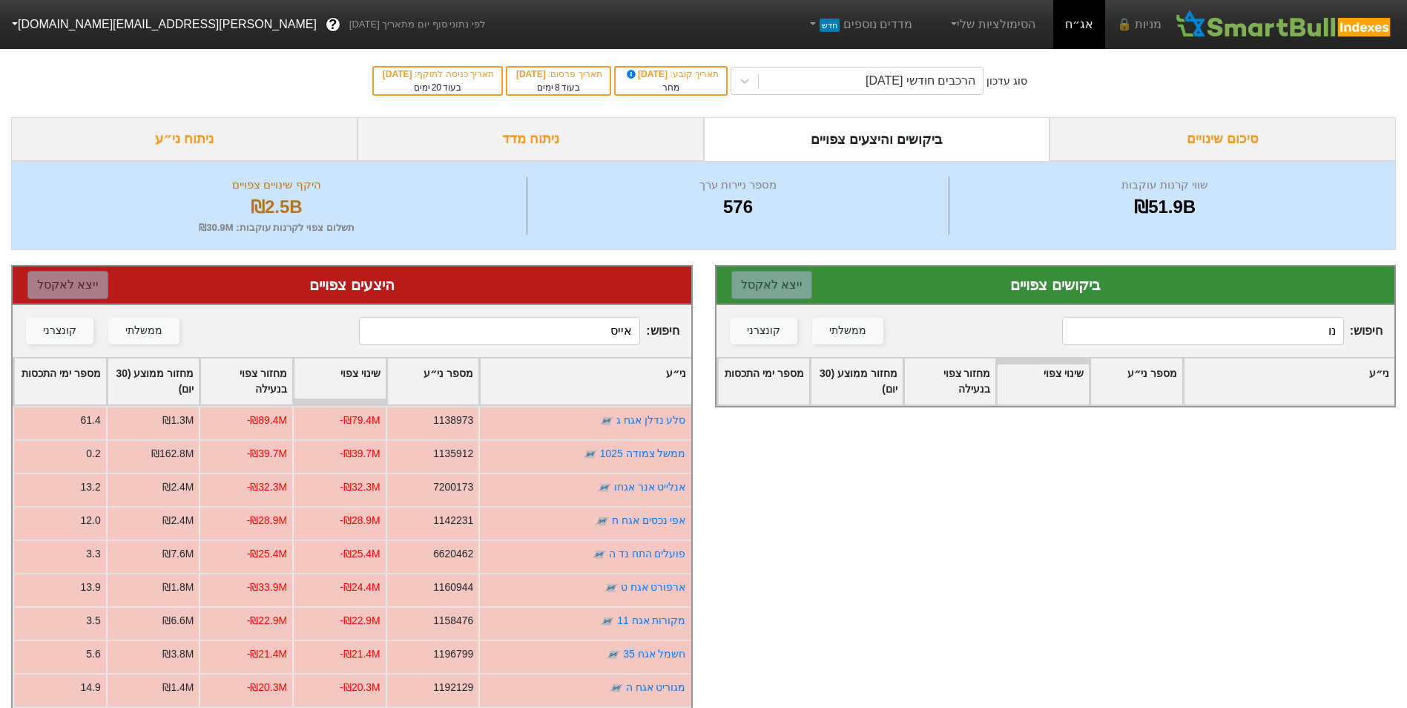
type input "נ"
type input "נור"
click at [567, 346] on div "חיפוש : אייס ממשלתי קונצרני" at bounding box center [352, 331] width 679 height 52
click at [565, 346] on div "חיפוש : אייס ממשלתי קונצרני" at bounding box center [352, 331] width 679 height 52
drag, startPoint x: 565, startPoint y: 346, endPoint x: 562, endPoint y: 338, distance: 8.3
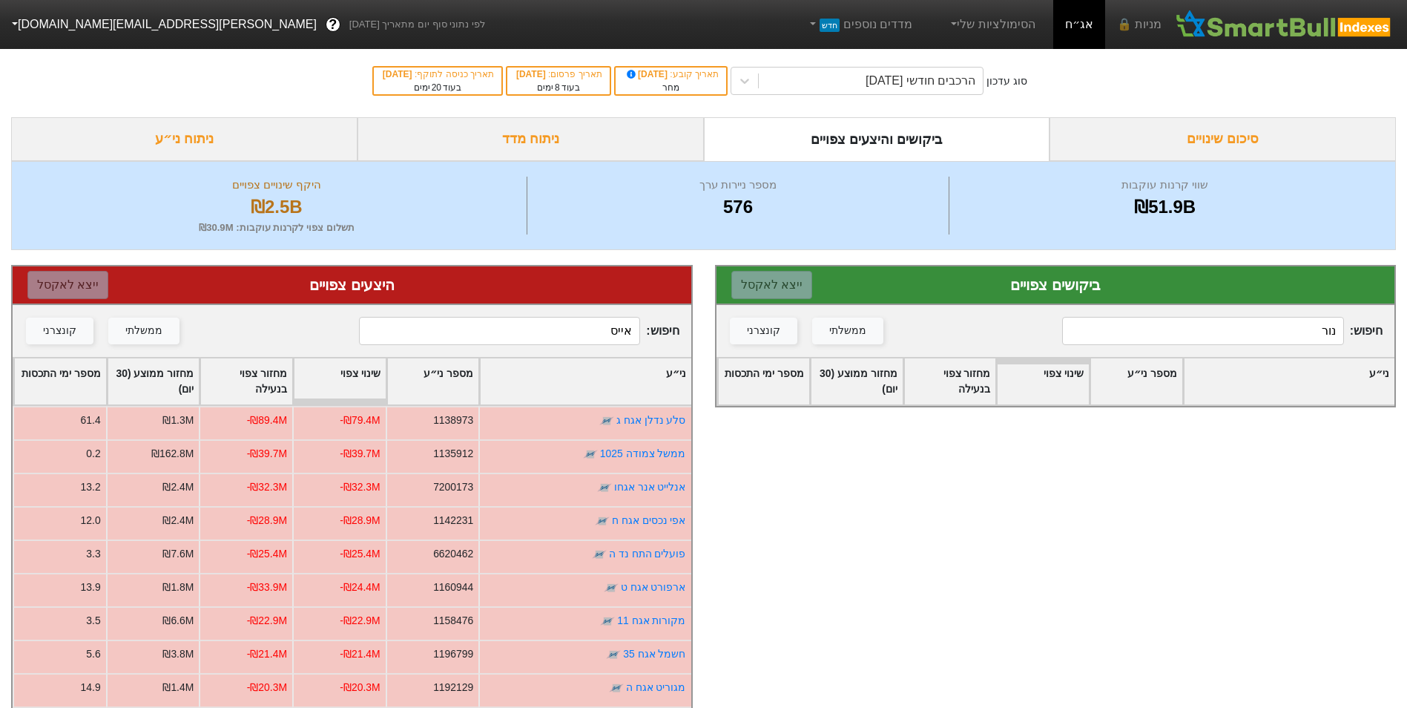
click at [562, 342] on input "אייס" at bounding box center [499, 331] width 281 height 28
click at [562, 336] on input "אייס" at bounding box center [499, 331] width 281 height 28
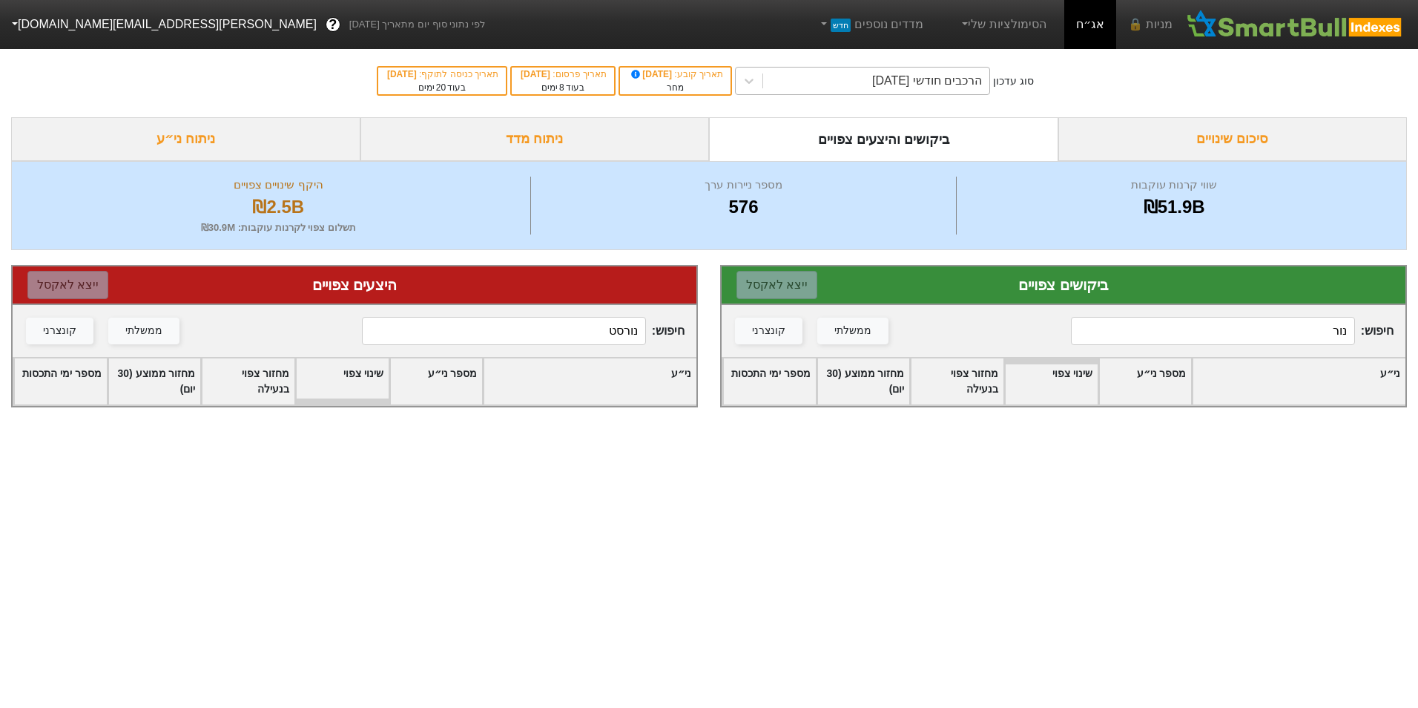
type input "נורסט"
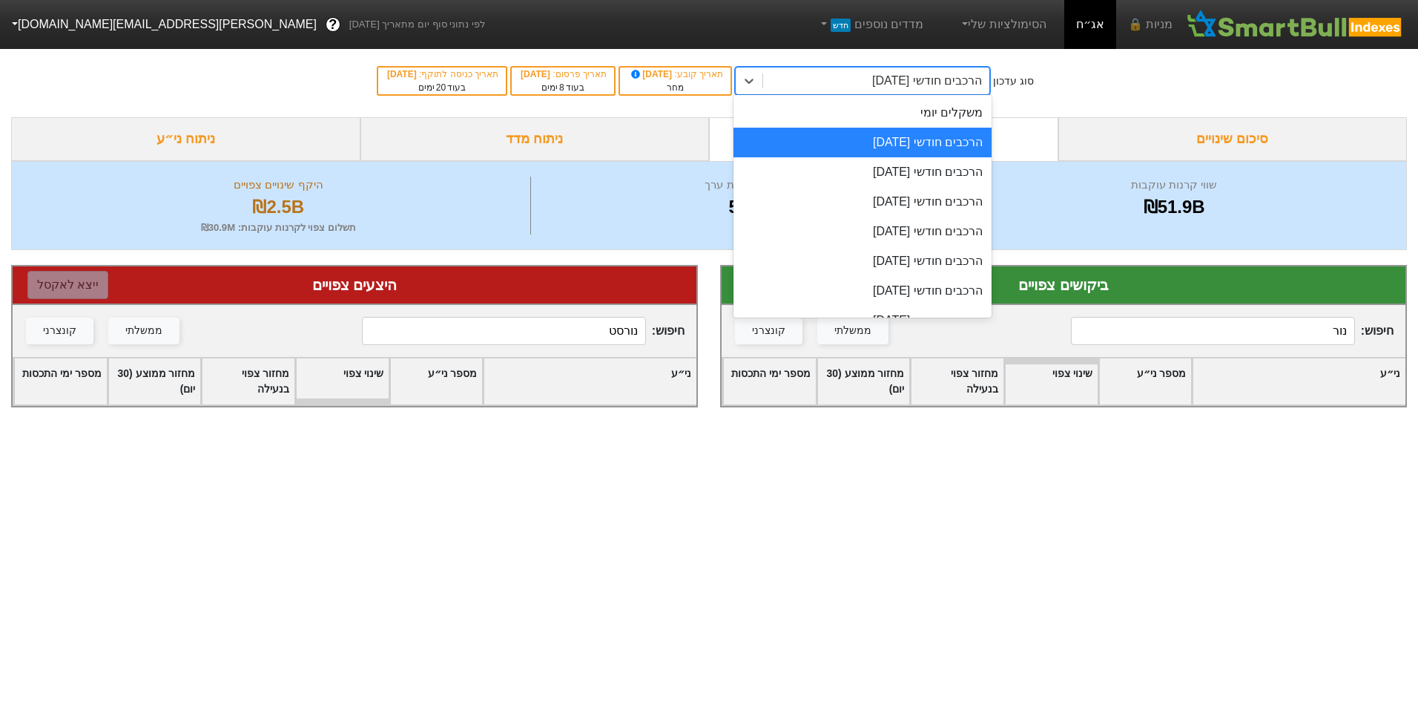
click at [817, 78] on div "הרכבים חודשי [DATE]" at bounding box center [876, 81] width 226 height 27
click at [1185, 298] on div "ביקושים צפויים ייצא ל אקסל" at bounding box center [1064, 285] width 684 height 39
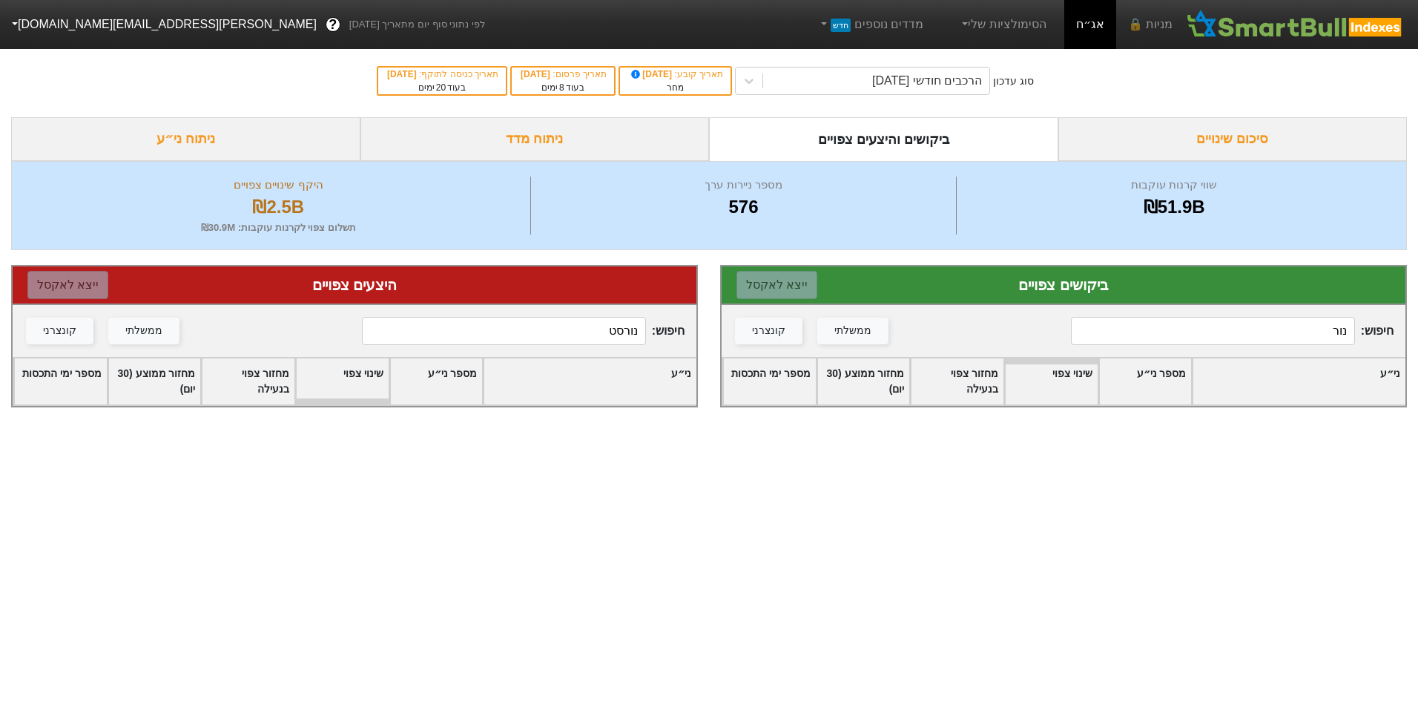
click at [1220, 320] on input "נור" at bounding box center [1212, 331] width 283 height 28
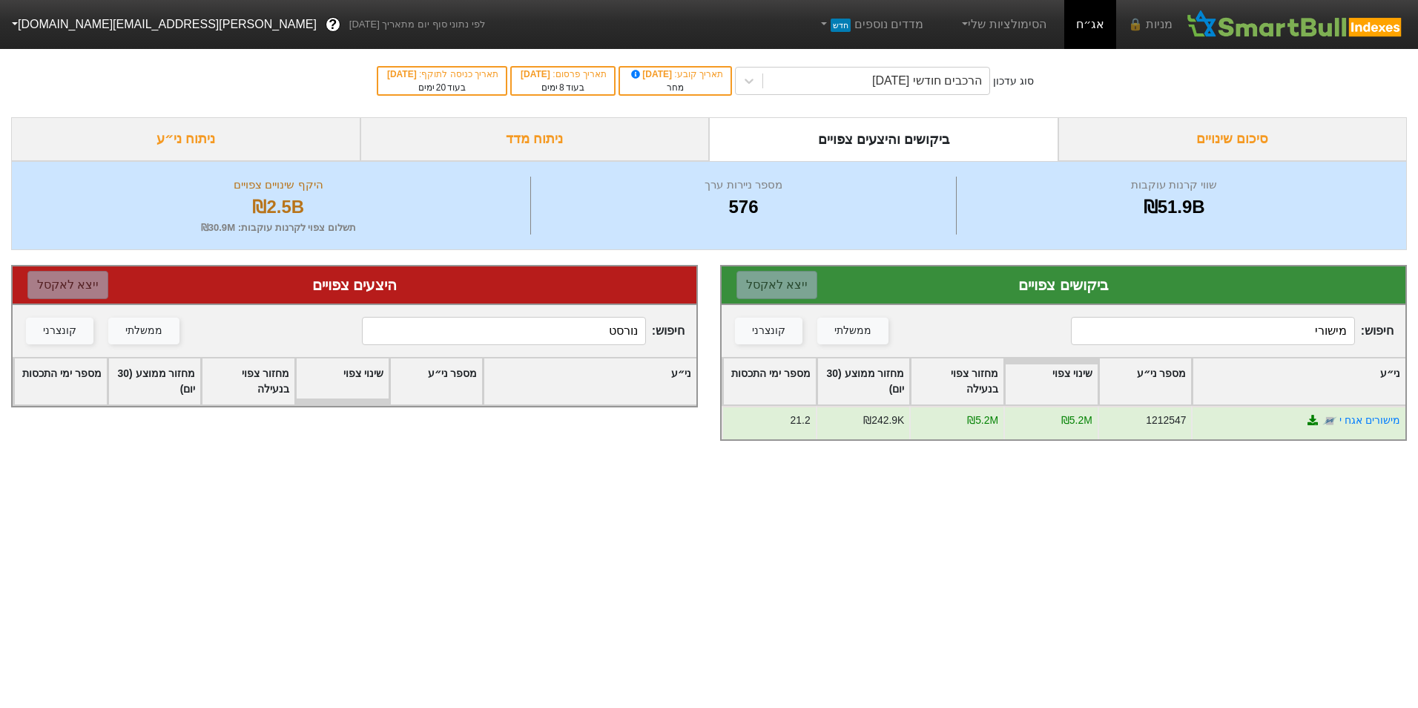
type input "מישורי"
